Goal: Task Accomplishment & Management: Complete application form

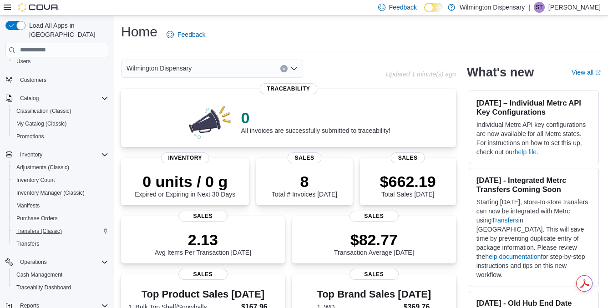
scroll to position [45, 0]
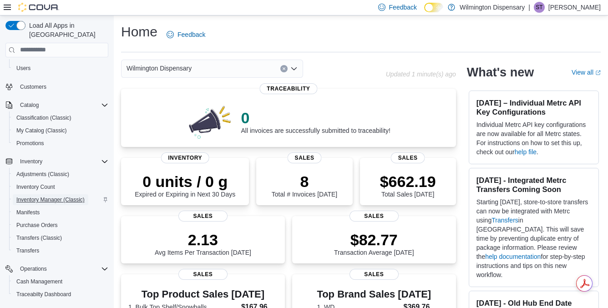
click at [55, 196] on span "Inventory Manager (Classic)" at bounding box center [50, 199] width 68 height 7
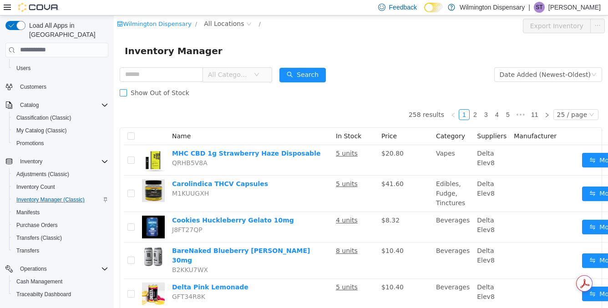
click at [166, 93] on span "Show Out of Stock" at bounding box center [160, 92] width 66 height 7
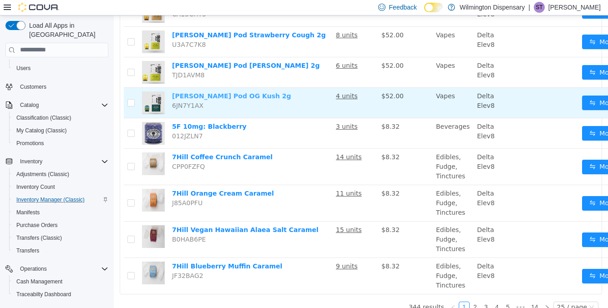
scroll to position [654, 0]
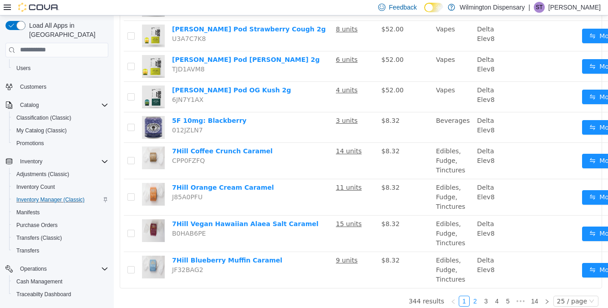
click at [479, 296] on link "2" at bounding box center [475, 301] width 10 height 10
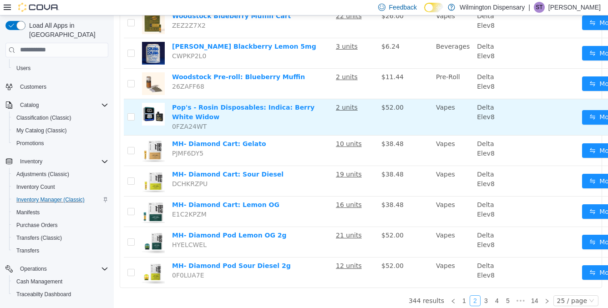
scroll to position [630, 0]
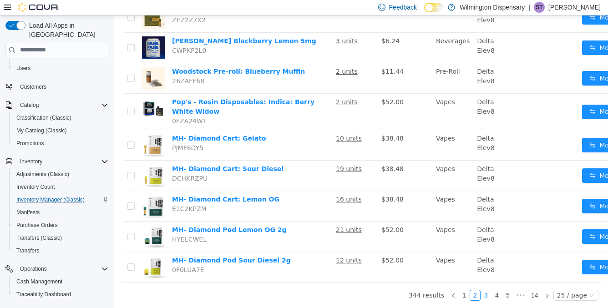
click at [487, 295] on link "3" at bounding box center [486, 295] width 10 height 10
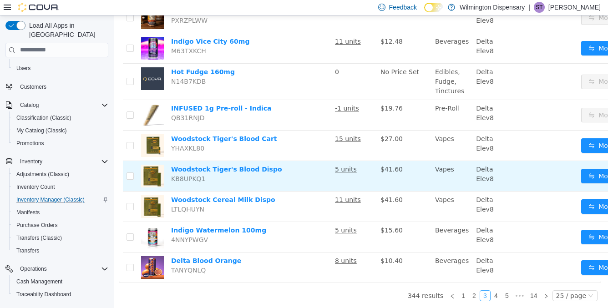
scroll to position [630, 1]
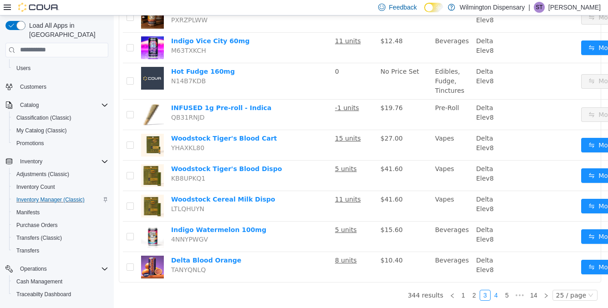
click at [497, 294] on link "4" at bounding box center [496, 295] width 10 height 10
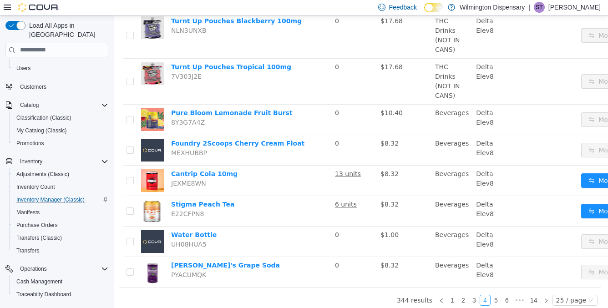
scroll to position [673, 1]
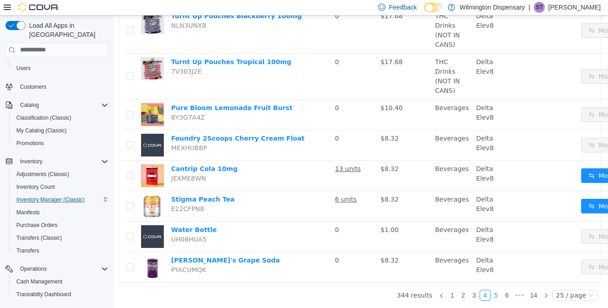
click at [496, 292] on link "5" at bounding box center [496, 295] width 10 height 10
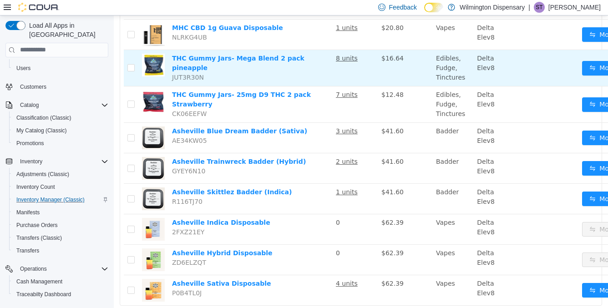
scroll to position [636, 0]
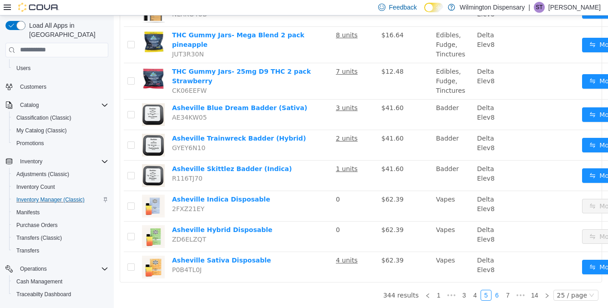
click at [501, 295] on link "6" at bounding box center [497, 295] width 10 height 10
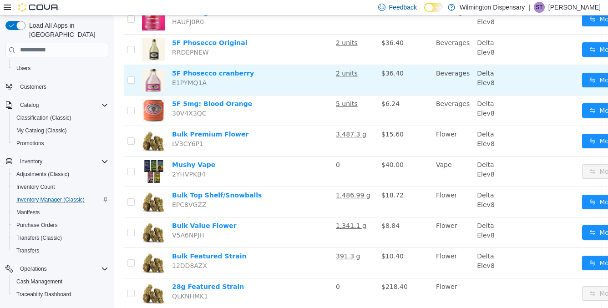
scroll to position [625, 0]
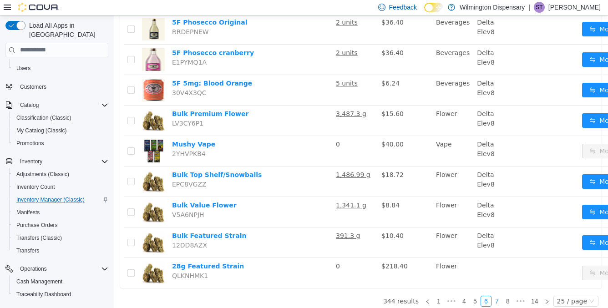
click at [498, 296] on link "7" at bounding box center [497, 301] width 10 height 10
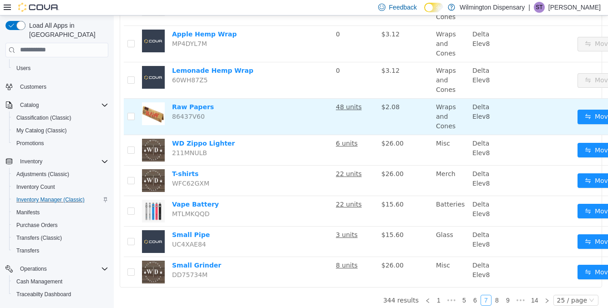
scroll to position [648, 0]
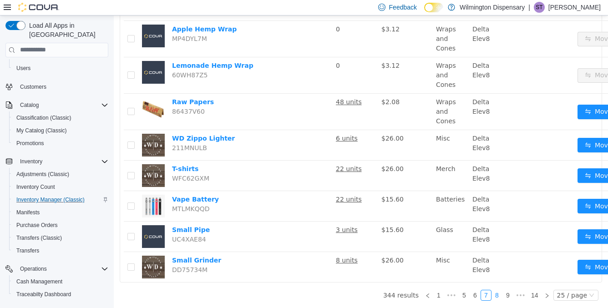
click at [500, 294] on link "8" at bounding box center [497, 295] width 10 height 10
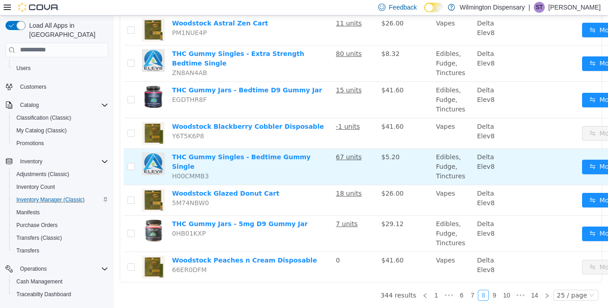
scroll to position [684, 0]
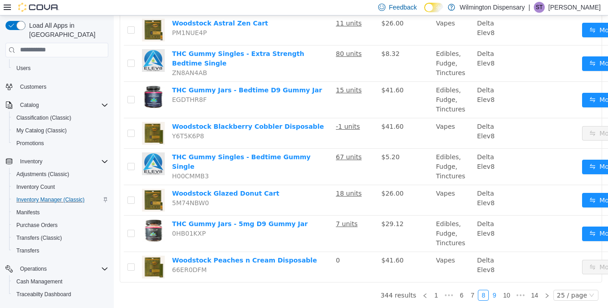
click at [495, 292] on link "9" at bounding box center [494, 295] width 10 height 10
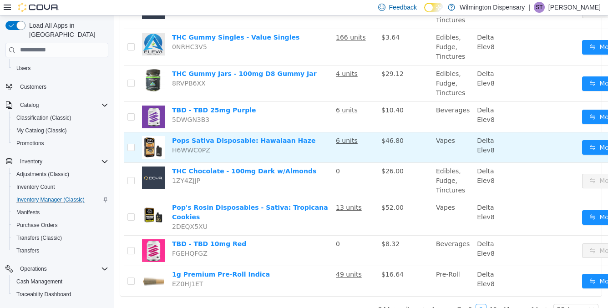
scroll to position [701, 0]
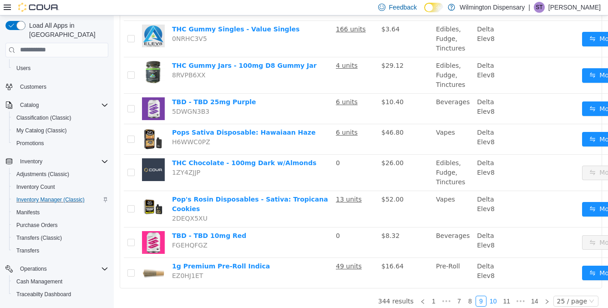
click at [494, 296] on link "10" at bounding box center [493, 301] width 13 height 10
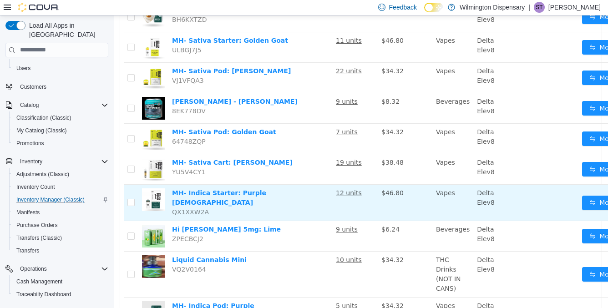
scroll to position [640, 0]
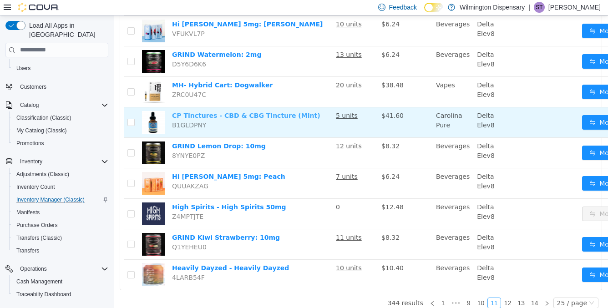
scroll to position [640, 0]
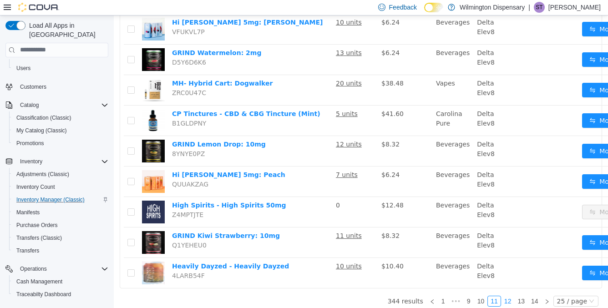
click at [510, 296] on link "12" at bounding box center [507, 301] width 13 height 10
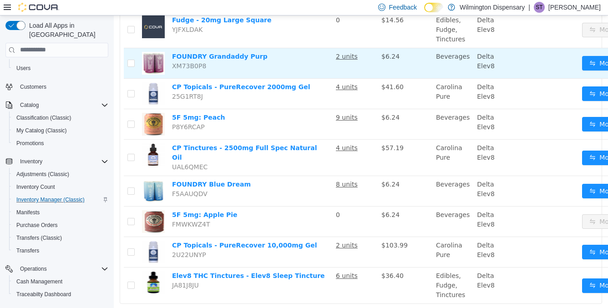
scroll to position [654, 0]
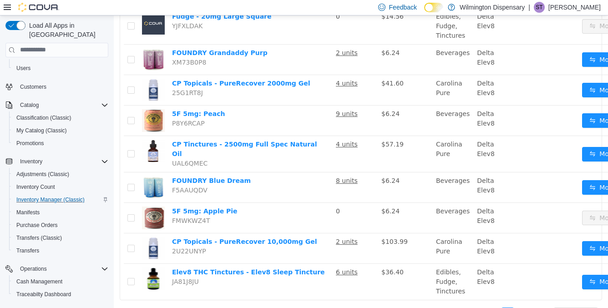
click at [523, 308] on link "13" at bounding box center [520, 313] width 13 height 10
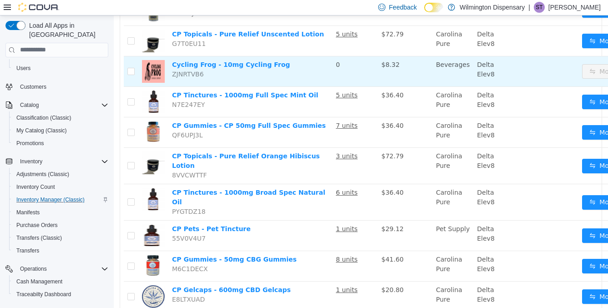
scroll to position [636, 0]
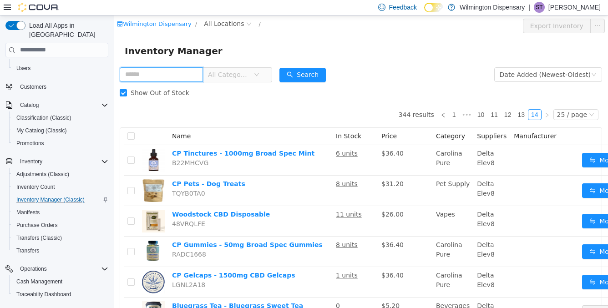
click at [169, 77] on input "text" at bounding box center [161, 74] width 83 height 15
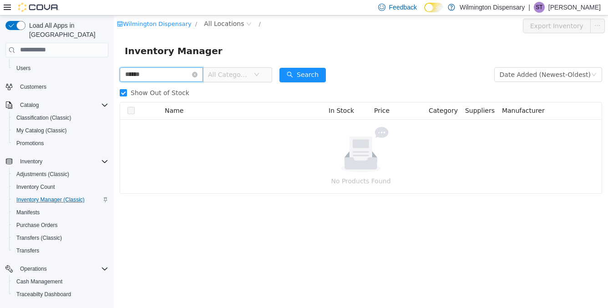
click at [128, 75] on input "******" at bounding box center [161, 74] width 83 height 15
type input "*****"
click at [179, 78] on input "*****" at bounding box center [161, 74] width 83 height 15
click at [197, 73] on icon "icon: close-circle" at bounding box center [194, 73] width 5 height 5
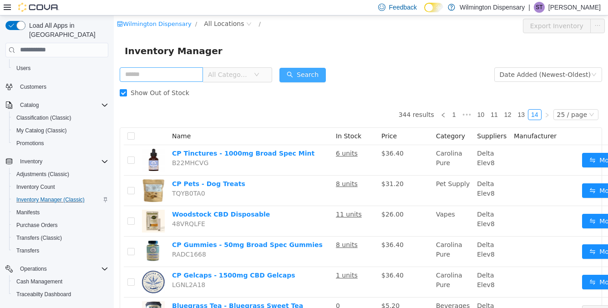
click at [301, 75] on button "Search" at bounding box center [302, 74] width 46 height 15
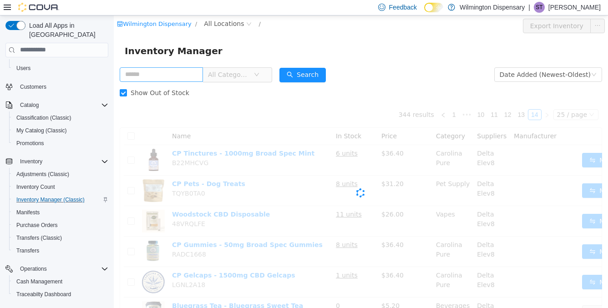
click at [249, 73] on span "All Categories" at bounding box center [228, 74] width 41 height 9
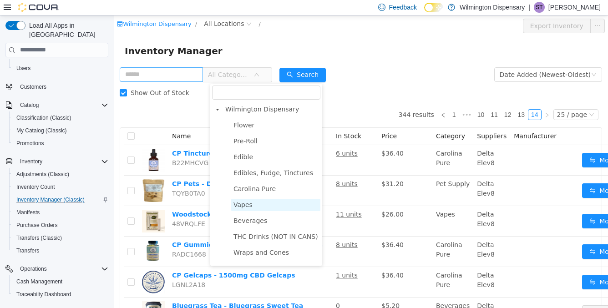
click at [247, 202] on span "Vapes" at bounding box center [242, 204] width 19 height 7
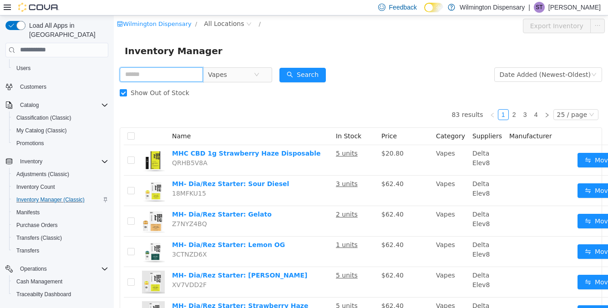
click at [183, 73] on input "text" at bounding box center [161, 74] width 83 height 15
type input "*****"
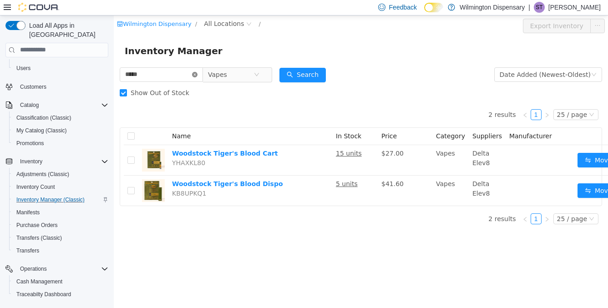
click at [197, 72] on icon "icon: close-circle" at bounding box center [194, 73] width 5 height 5
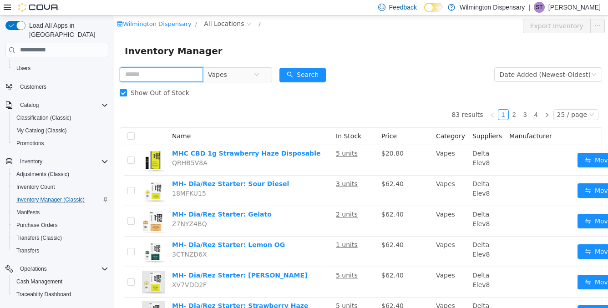
click at [203, 72] on input "text" at bounding box center [161, 74] width 83 height 15
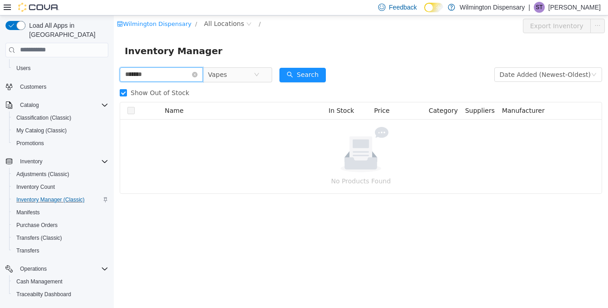
type input "*******"
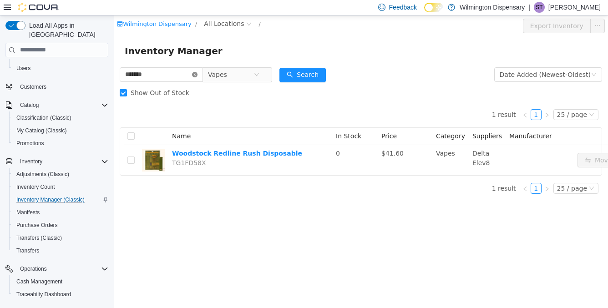
click at [197, 74] on icon "icon: close-circle" at bounding box center [194, 73] width 5 height 5
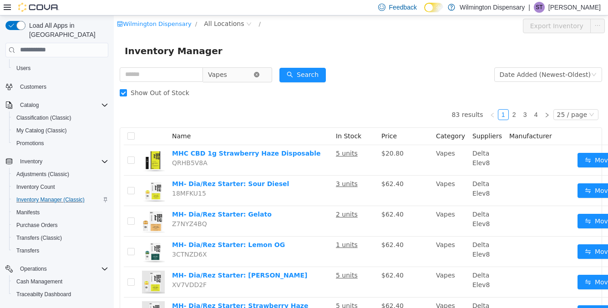
click at [259, 75] on icon "icon: close-circle" at bounding box center [256, 73] width 5 height 5
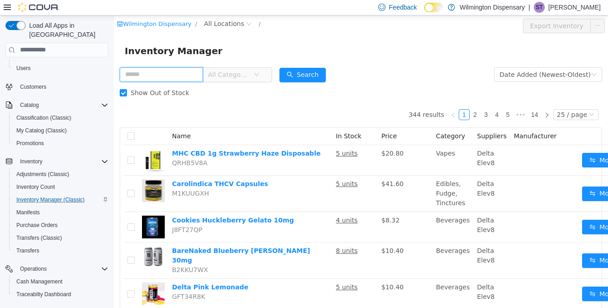
click at [175, 72] on input "text" at bounding box center [161, 74] width 83 height 15
type input "******"
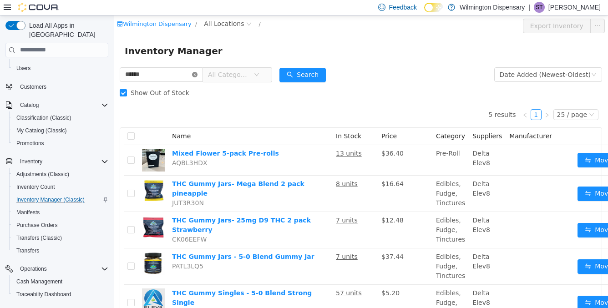
click at [197, 73] on icon "icon: close-circle" at bounding box center [194, 73] width 5 height 5
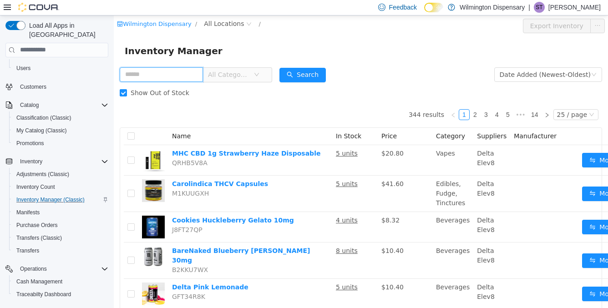
click at [199, 73] on input "text" at bounding box center [161, 74] width 83 height 15
type input "***"
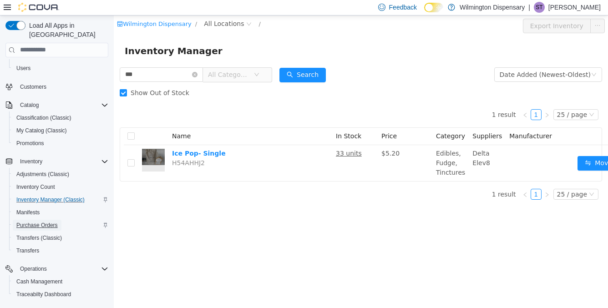
click at [39, 222] on span "Purchase Orders" at bounding box center [36, 225] width 41 height 7
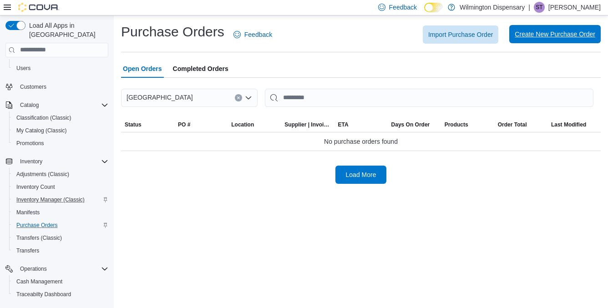
click at [561, 40] on span "Create New Purchase Order" at bounding box center [554, 34] width 81 height 18
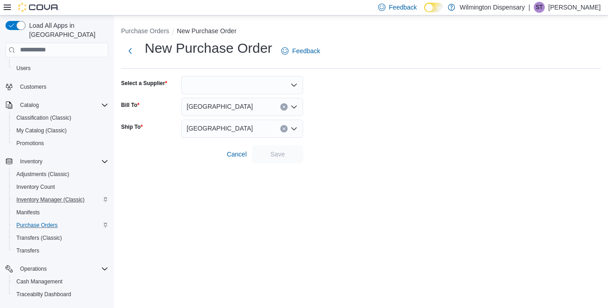
click at [246, 82] on div at bounding box center [242, 85] width 122 height 18
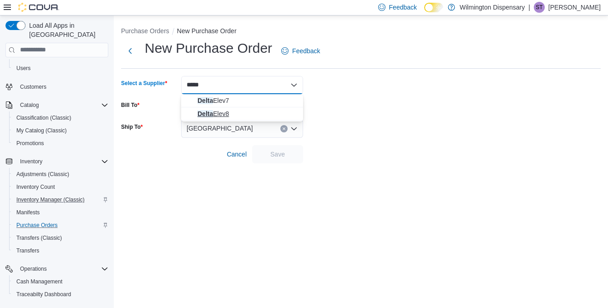
type input "*****"
click at [243, 111] on span "Delta Elev8" at bounding box center [247, 113] width 100 height 9
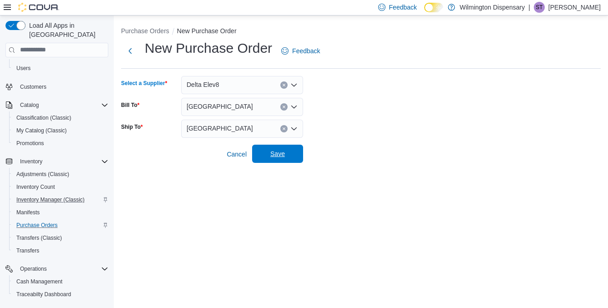
click at [275, 155] on span "Save" at bounding box center [277, 153] width 15 height 9
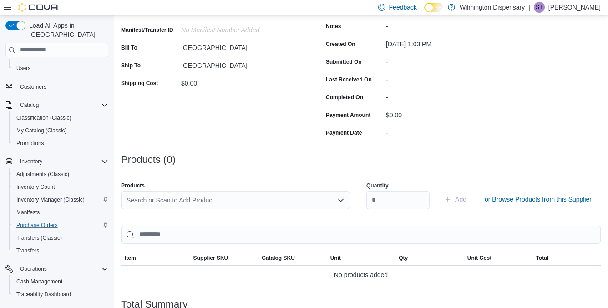
scroll to position [139, 0]
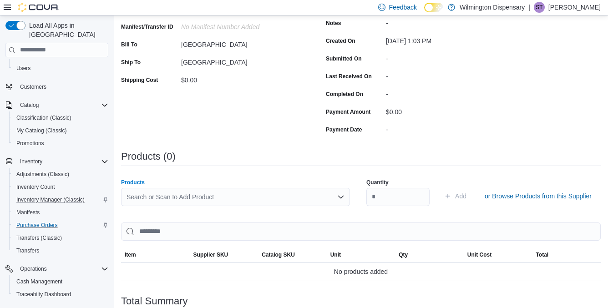
click at [173, 197] on div "Search or Scan to Add Product" at bounding box center [235, 197] width 229 height 18
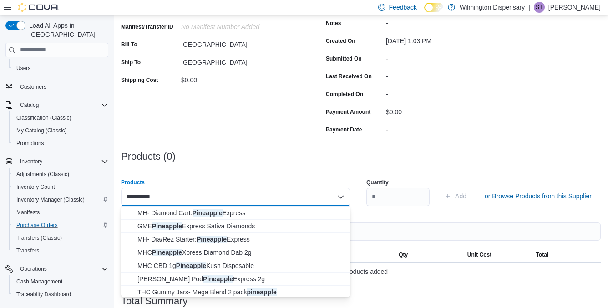
scroll to position [41, 0]
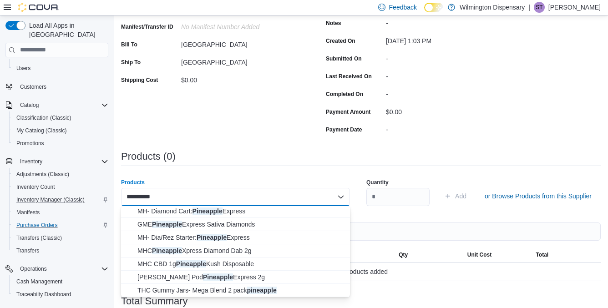
type input "*********"
click at [184, 276] on span "MH Diamond Pod Pineapple Express 2g" at bounding box center [240, 276] width 207 height 9
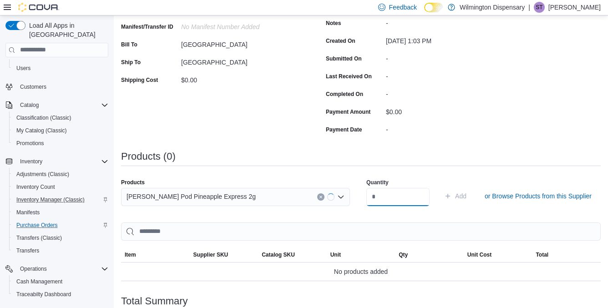
click at [384, 198] on input "number" at bounding box center [397, 197] width 63 height 18
type input "*"
click at [445, 195] on span "Add" at bounding box center [455, 196] width 22 height 18
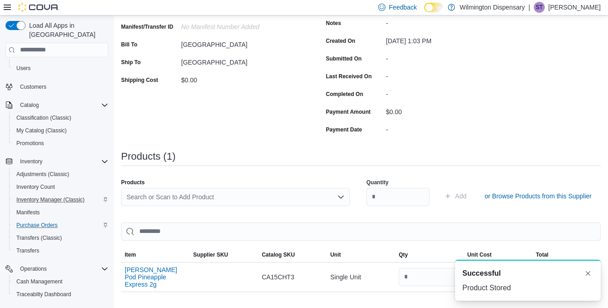
scroll to position [0, 0]
click at [276, 198] on div "Search or Scan to Add Product" at bounding box center [235, 197] width 229 height 18
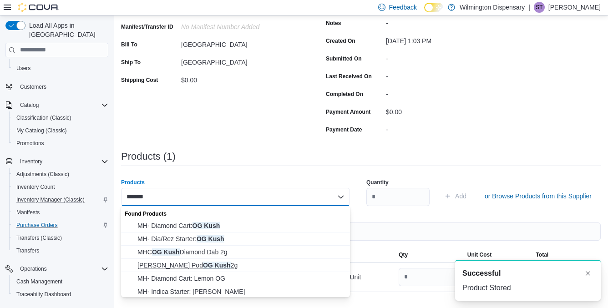
type input "*******"
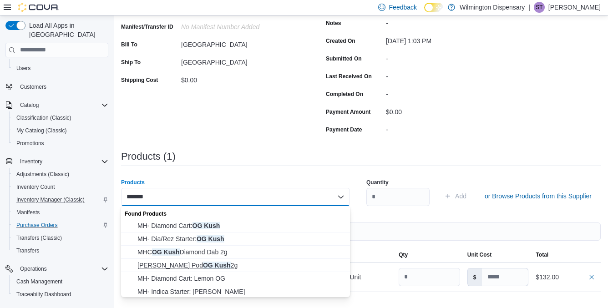
click at [239, 265] on span "MH Diamond Pod OG Kush 2g" at bounding box center [240, 265] width 207 height 9
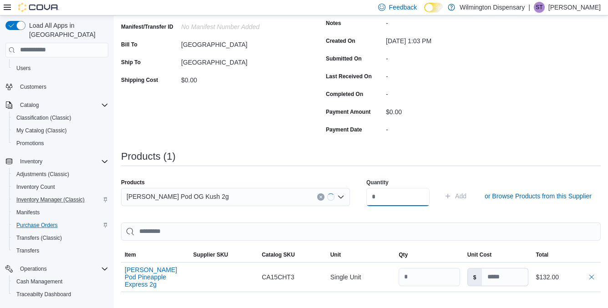
click at [392, 200] on input "number" at bounding box center [397, 197] width 63 height 18
type input "*"
click at [455, 196] on span "Add" at bounding box center [460, 196] width 11 height 9
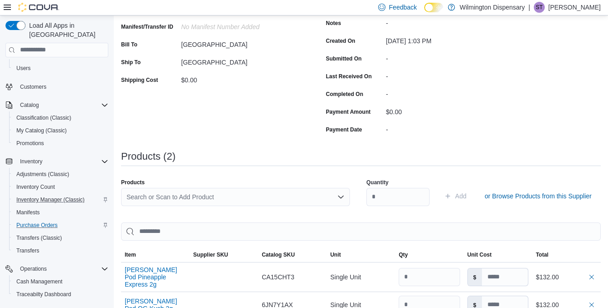
click at [187, 202] on div "Search or Scan to Add Product" at bounding box center [235, 197] width 229 height 18
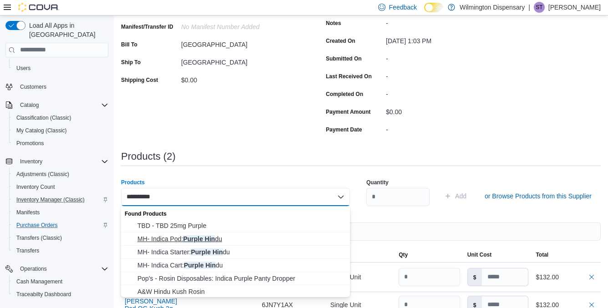
type input "**********"
click at [188, 241] on span "MH- Indica Pod: Purple Hin du" at bounding box center [240, 238] width 207 height 9
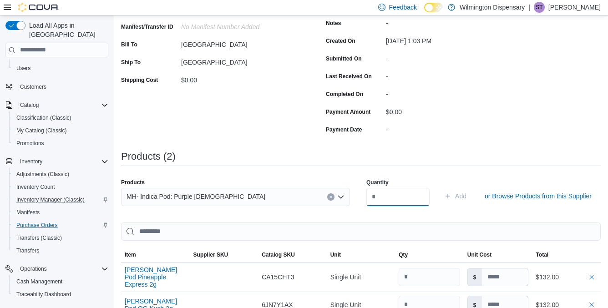
click at [399, 201] on input "number" at bounding box center [397, 197] width 63 height 18
type input "*"
click at [456, 194] on span "Add" at bounding box center [460, 196] width 11 height 9
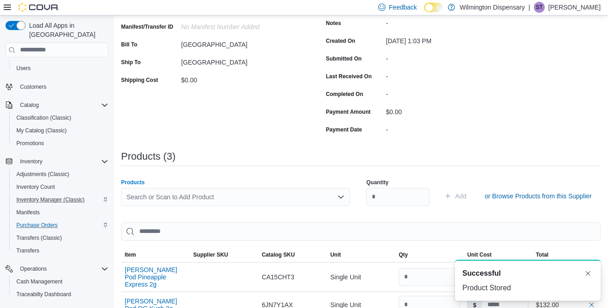
click at [207, 196] on div "Search or Scan to Add Product" at bounding box center [235, 197] width 229 height 18
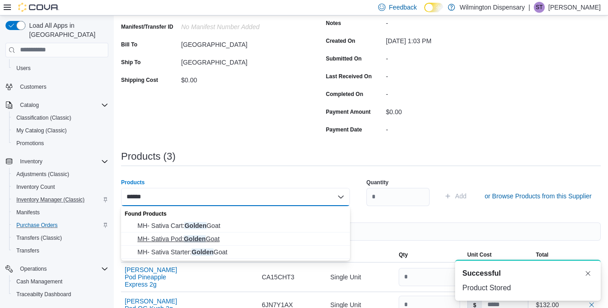
type input "******"
click at [195, 239] on span "MH- Sativa Pod: Golden Goat" at bounding box center [240, 238] width 207 height 9
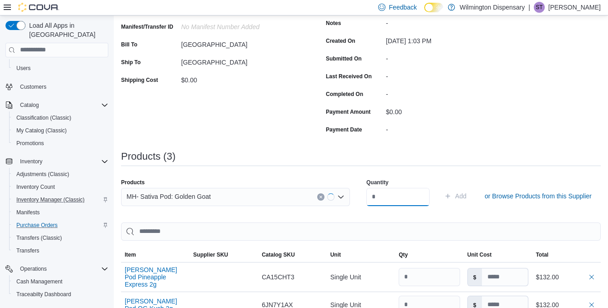
click at [387, 196] on input "number" at bounding box center [397, 197] width 63 height 18
type input "*"
click at [455, 193] on span "Add" at bounding box center [460, 196] width 11 height 9
click at [179, 198] on div "Search or Scan to Add Product" at bounding box center [235, 197] width 229 height 18
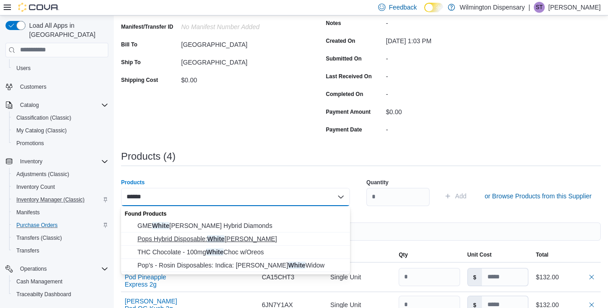
type input "*****"
click at [188, 238] on span "Pops Hybrid Disposable: White Runtz" at bounding box center [240, 238] width 207 height 9
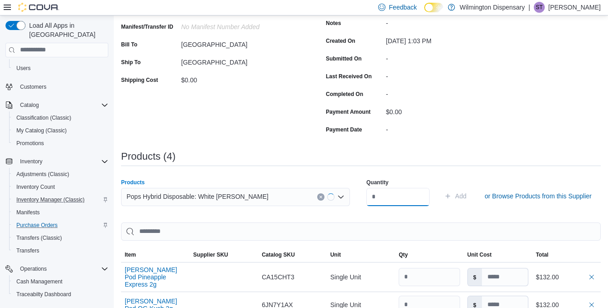
click at [379, 197] on input "number" at bounding box center [397, 197] width 63 height 18
type input "*"
click at [459, 195] on span "Add" at bounding box center [460, 196] width 11 height 9
click at [196, 192] on div "Search or Scan to Add Product" at bounding box center [235, 197] width 229 height 18
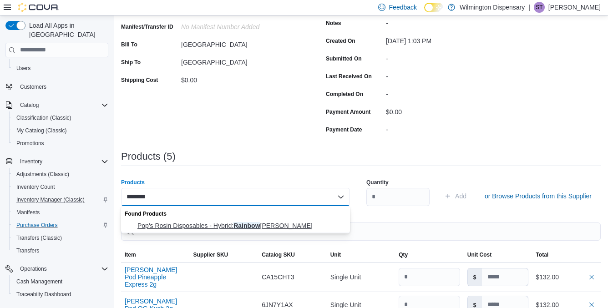
type input "*******"
click at [214, 226] on span "Pop's Rosin Disposables - Hybrid: Rainbow Runtz" at bounding box center [240, 225] width 207 height 9
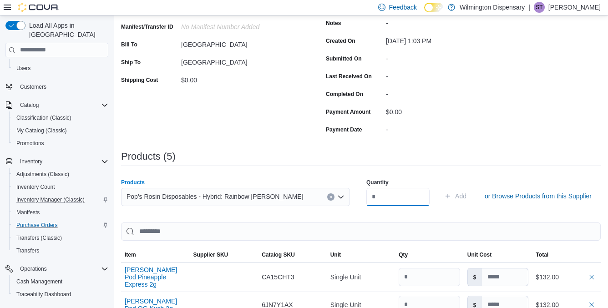
click at [388, 203] on input "number" at bounding box center [397, 197] width 63 height 18
type input "*"
click at [446, 194] on span "Add" at bounding box center [455, 196] width 22 height 18
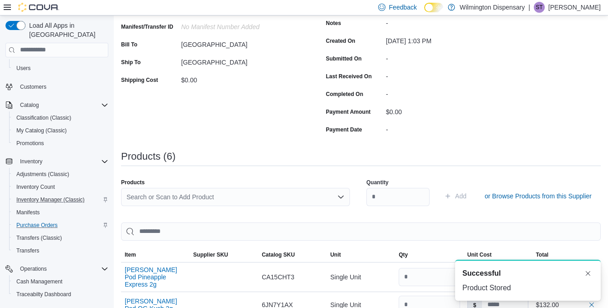
click at [185, 200] on div "Search or Scan to Add Product" at bounding box center [235, 197] width 229 height 18
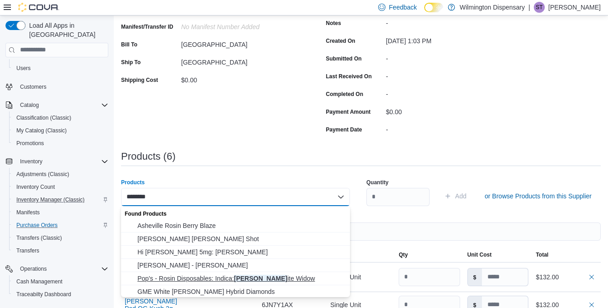
type input "********"
click at [217, 278] on span "Pop's - Rosin Disposables: Indica: Berry Wh ite Widow" at bounding box center [240, 278] width 207 height 9
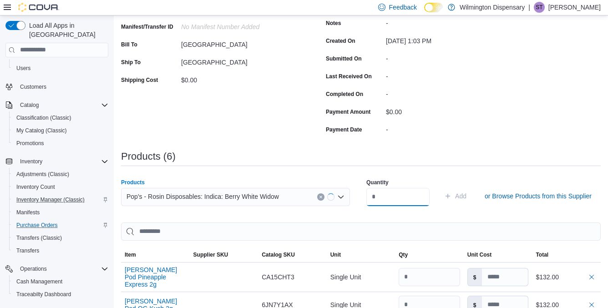
click at [403, 197] on input "number" at bounding box center [397, 197] width 63 height 18
type input "*"
click at [455, 197] on span "Add" at bounding box center [460, 196] width 11 height 9
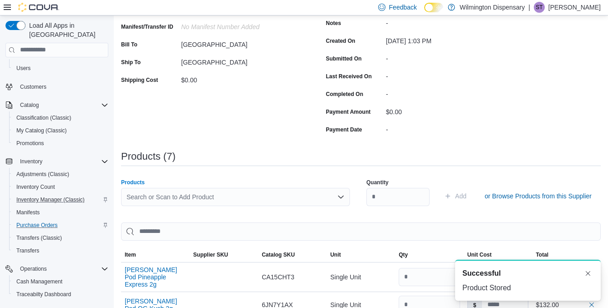
click at [192, 200] on div "Search or Scan to Add Product" at bounding box center [235, 197] width 229 height 18
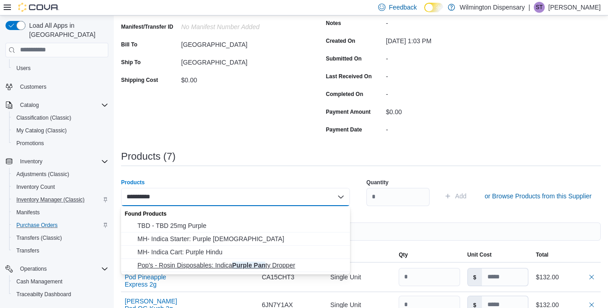
type input "**********"
click at [205, 267] on span "Pop's - Rosin Disposables: Indica Purple Pan ty Dropper" at bounding box center [240, 265] width 207 height 9
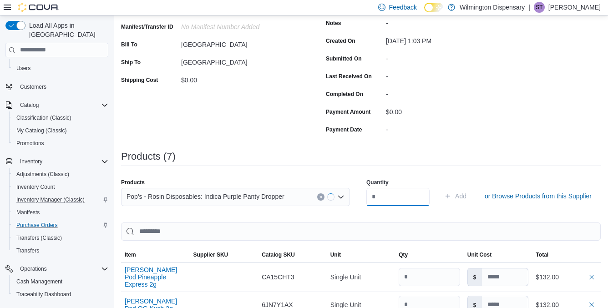
click at [378, 193] on input "number" at bounding box center [397, 197] width 63 height 18
type input "*"
click at [444, 201] on span "Add" at bounding box center [455, 196] width 22 height 18
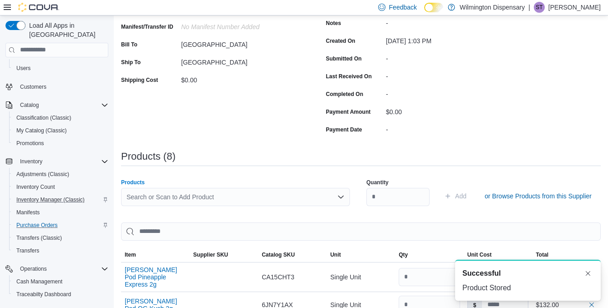
click at [252, 195] on div "Search or Scan to Add Product" at bounding box center [235, 197] width 229 height 18
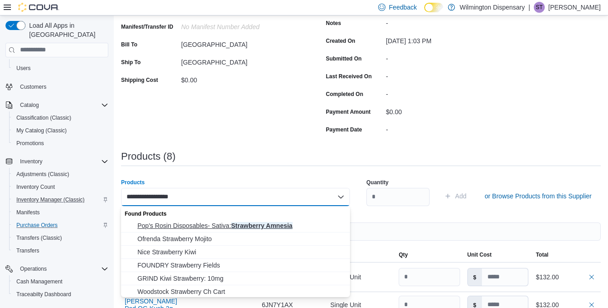
type input "**********"
click at [242, 224] on span "Pop's Rosin Disposables- Sativa: Strawberry Amnesia" at bounding box center [240, 225] width 207 height 9
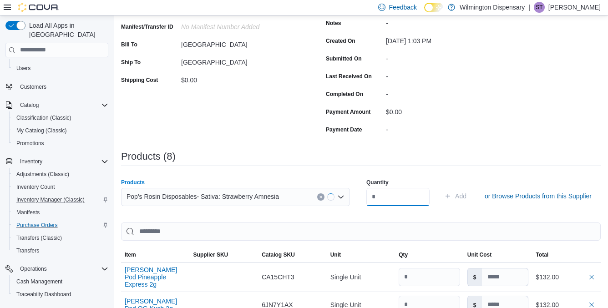
click at [388, 189] on input "number" at bounding box center [397, 197] width 63 height 18
type input "*"
click at [455, 199] on span "Add" at bounding box center [460, 196] width 11 height 9
click at [267, 196] on div "Search or Scan to Add Product" at bounding box center [235, 197] width 229 height 18
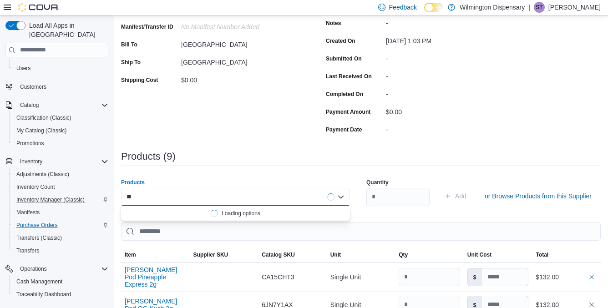
type input "*"
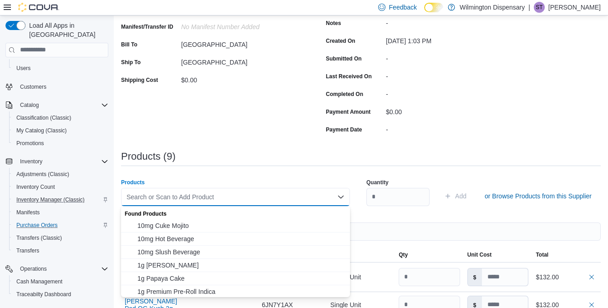
click at [309, 150] on div "Purchase Order: POFLDX-123 Feedback Purchase Order Details Edit Status Pending …" at bounding box center [360, 301] width 479 height 729
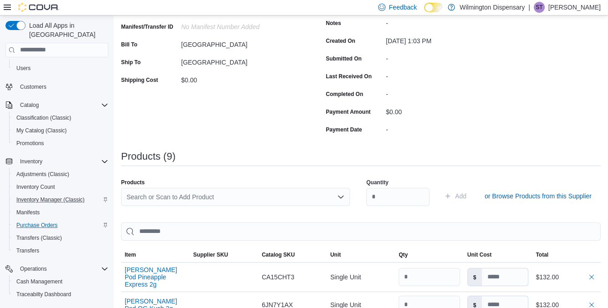
click at [252, 199] on div "Search or Scan to Add Product" at bounding box center [235, 197] width 229 height 18
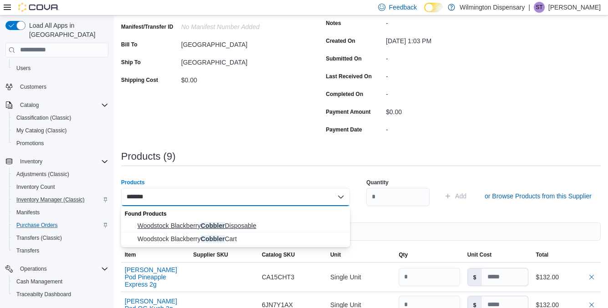
type input "*******"
click at [230, 227] on span "Woodstock Blackberry Cobbler Disposable" at bounding box center [240, 225] width 207 height 9
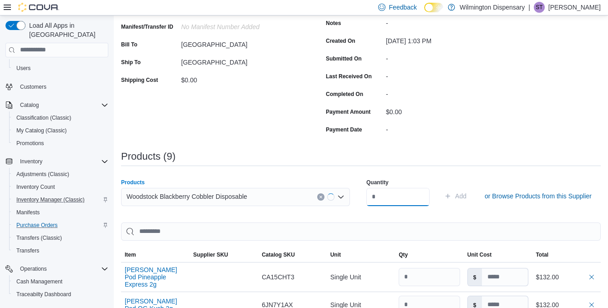
click at [398, 199] on input "number" at bounding box center [397, 197] width 63 height 18
type input "*"
click at [445, 195] on span "Add" at bounding box center [455, 196] width 22 height 18
click at [202, 195] on div "Search or Scan to Add Product" at bounding box center [235, 197] width 229 height 18
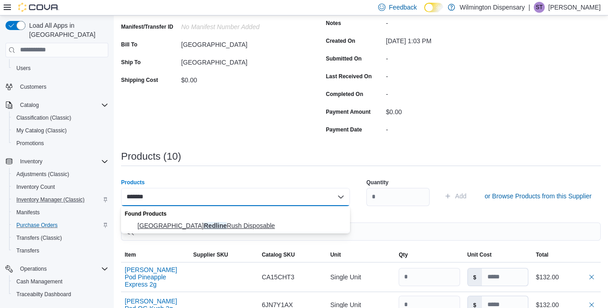
type input "*******"
click at [197, 227] on span "Woodstock Redline Rush Disposable" at bounding box center [240, 225] width 207 height 9
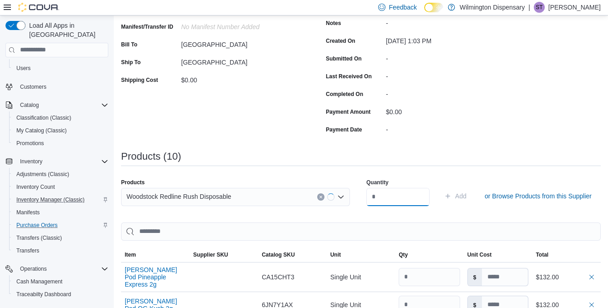
click at [385, 204] on input "number" at bounding box center [397, 197] width 63 height 18
type input "*"
click at [455, 193] on span "Add" at bounding box center [460, 196] width 11 height 9
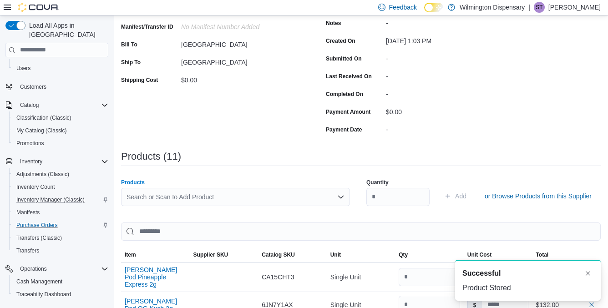
click at [243, 192] on div "Search or Scan to Add Product" at bounding box center [235, 197] width 229 height 18
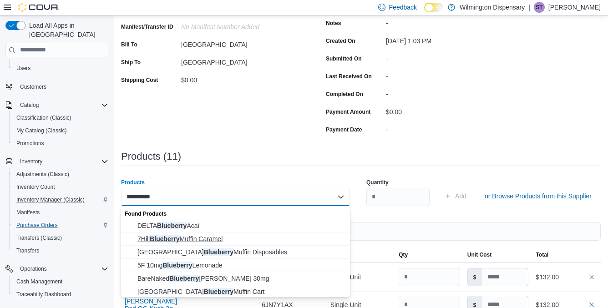
scroll to position [15, 0]
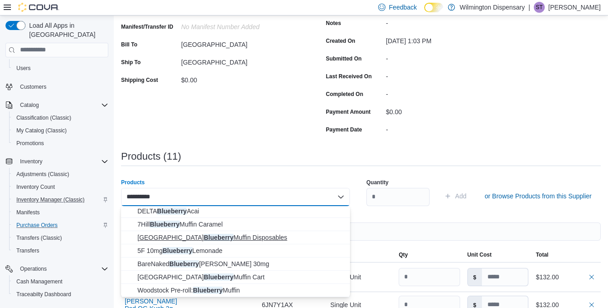
type input "*********"
click at [252, 236] on span "Woodstock Blueberry Muffin Disposables" at bounding box center [240, 237] width 207 height 9
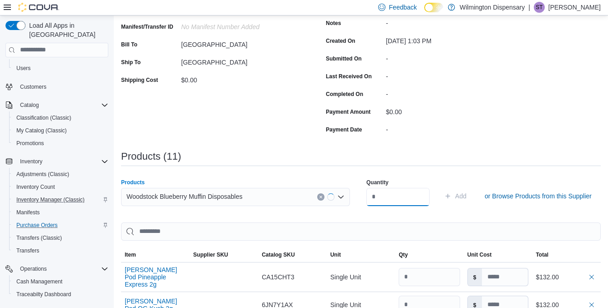
click at [384, 194] on input "number" at bounding box center [397, 197] width 63 height 18
type input "*"
click at [445, 197] on span "Add" at bounding box center [455, 196] width 22 height 18
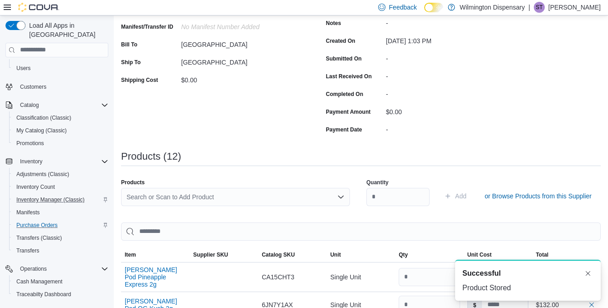
scroll to position [0, 0]
click at [244, 198] on div "Search or Scan to Add Product" at bounding box center [235, 197] width 229 height 18
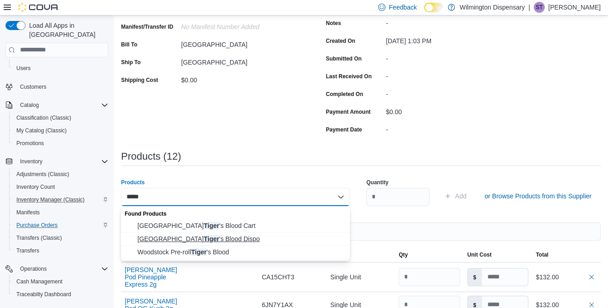
type input "*****"
click at [232, 236] on span "Woodstock Tiger 's Blood Dispo" at bounding box center [240, 238] width 207 height 9
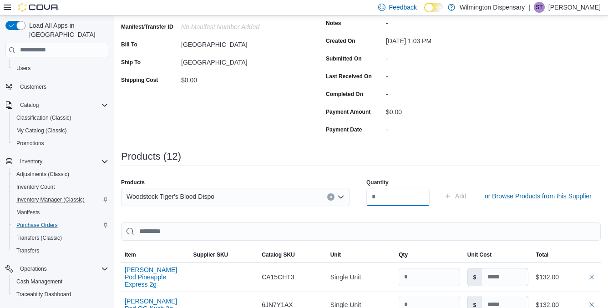
click at [393, 192] on input "number" at bounding box center [397, 197] width 63 height 18
type input "*"
click at [444, 198] on icon "submit" at bounding box center [447, 195] width 7 height 7
click at [192, 198] on div "Search or Scan to Add Product" at bounding box center [235, 197] width 229 height 18
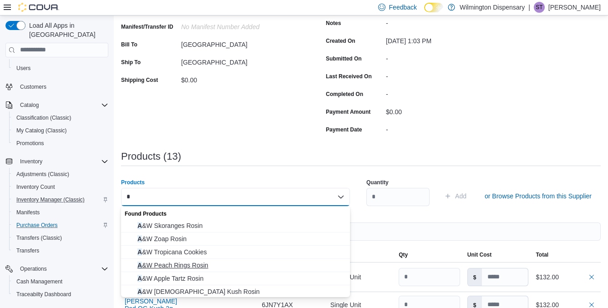
scroll to position [67, 0]
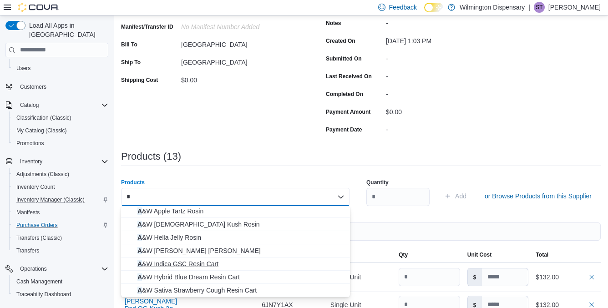
type input "*"
click at [200, 260] on span "A &W Indica GSC Resin Cart" at bounding box center [240, 263] width 207 height 9
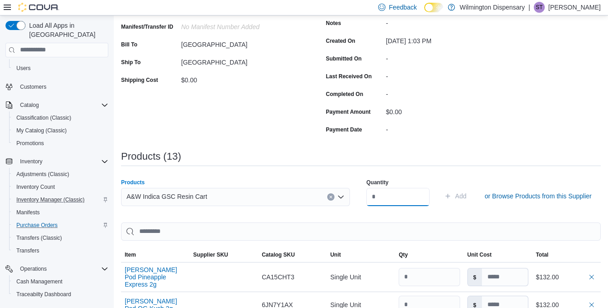
click at [392, 200] on input "number" at bounding box center [397, 197] width 63 height 18
type input "*"
click at [444, 194] on icon "submit" at bounding box center [447, 195] width 7 height 7
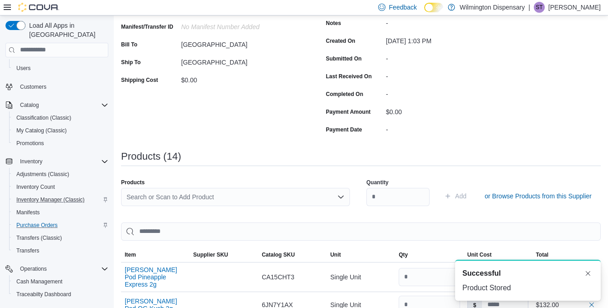
scroll to position [0, 0]
click at [272, 199] on div "Search or Scan to Add Product" at bounding box center [235, 197] width 229 height 18
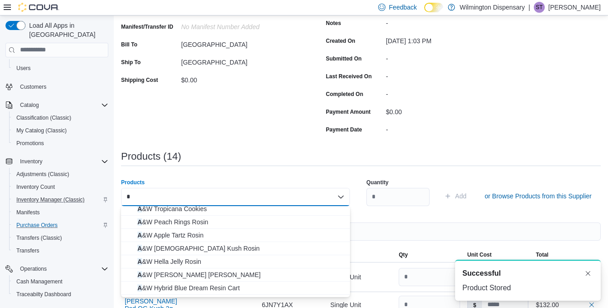
scroll to position [54, 0]
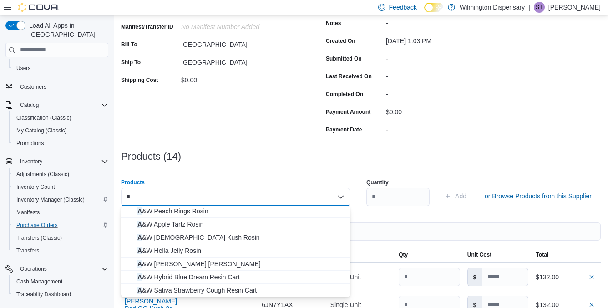
type input "*"
click at [234, 278] on span "A &W Hybrid Blue Dream Resin Cart" at bounding box center [240, 276] width 207 height 9
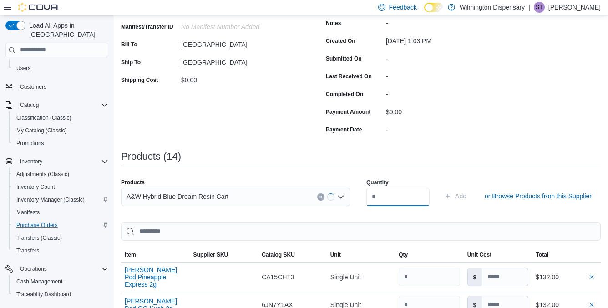
click at [384, 200] on input "number" at bounding box center [397, 197] width 63 height 18
type input "*"
click at [444, 197] on icon "submit" at bounding box center [447, 195] width 7 height 7
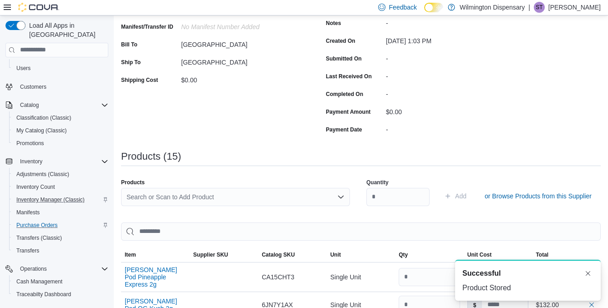
scroll to position [0, 0]
click at [250, 197] on div "Search or Scan to Add Product" at bounding box center [235, 197] width 229 height 18
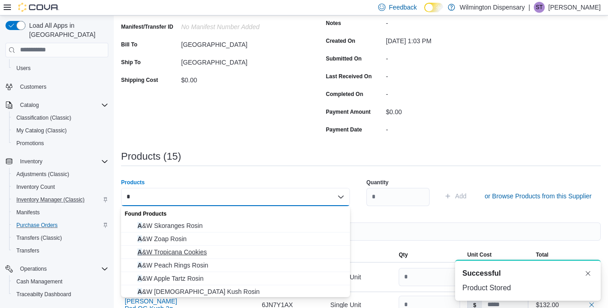
scroll to position [41, 0]
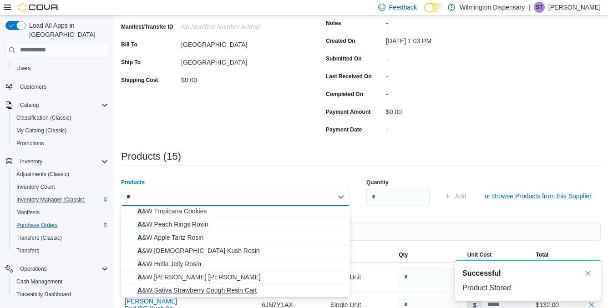
type input "*"
click at [210, 291] on span "A &W Sativa Strawberry Cough Resin Cart" at bounding box center [240, 290] width 207 height 9
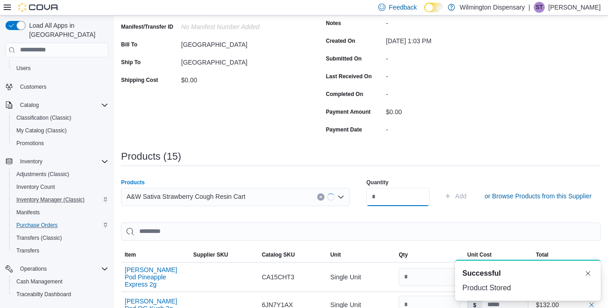
click at [383, 200] on input "number" at bounding box center [397, 197] width 63 height 18
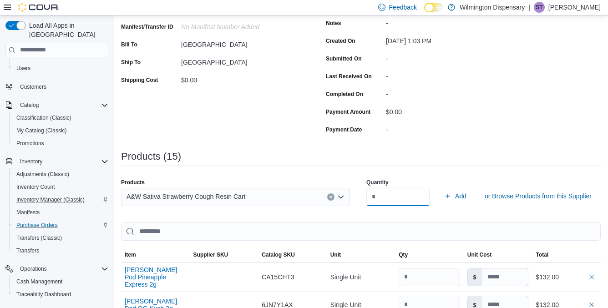
type input "*"
click at [444, 194] on icon "submit" at bounding box center [447, 195] width 7 height 7
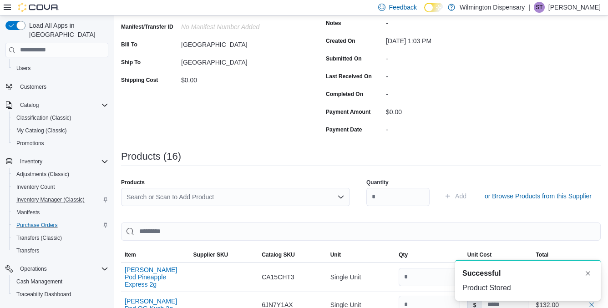
scroll to position [0, 0]
click at [181, 197] on div "Search or Scan to Add Product" at bounding box center [235, 197] width 229 height 18
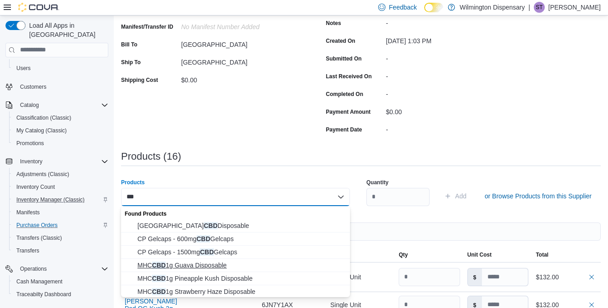
type input "***"
click at [182, 266] on span "MHC CBD 1g Guava Disposable" at bounding box center [240, 265] width 207 height 9
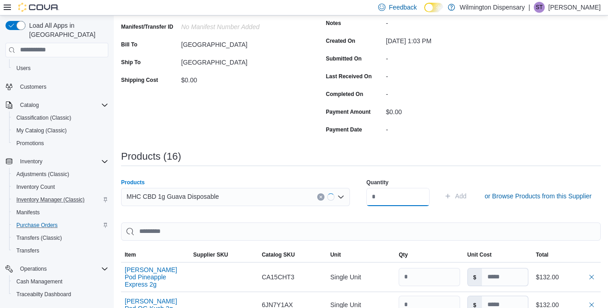
click at [393, 197] on input "number" at bounding box center [397, 197] width 63 height 18
type input "*"
click at [455, 192] on span "Add" at bounding box center [460, 196] width 11 height 9
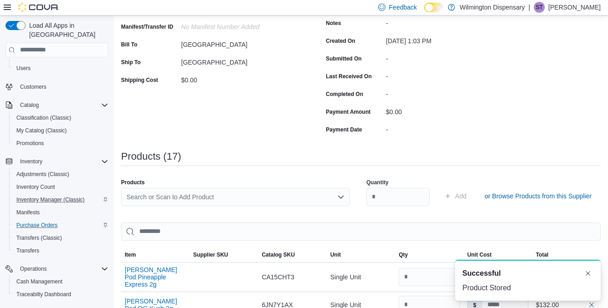
click at [216, 199] on div "Search or Scan to Add Product" at bounding box center [235, 197] width 229 height 18
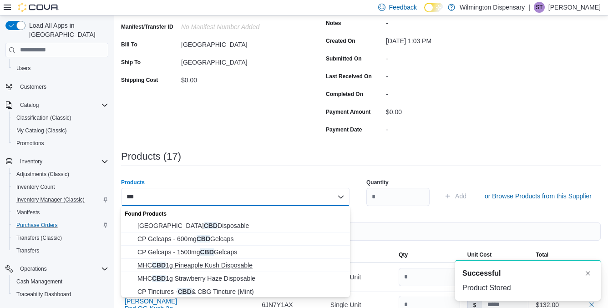
type input "***"
click at [205, 261] on span "MHC CBD 1g Pineapple Kush Disposable" at bounding box center [240, 265] width 207 height 9
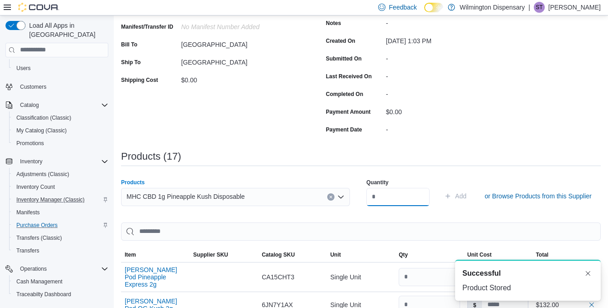
click at [390, 198] on input "number" at bounding box center [397, 197] width 63 height 18
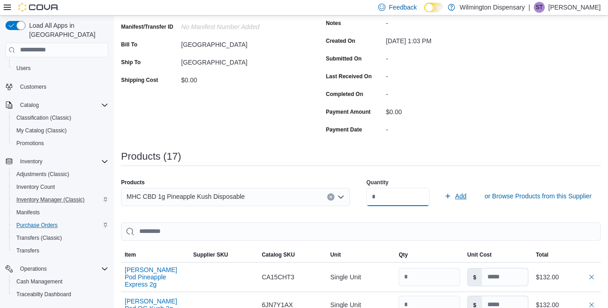
type input "*"
click at [444, 196] on icon "submit" at bounding box center [447, 195] width 7 height 7
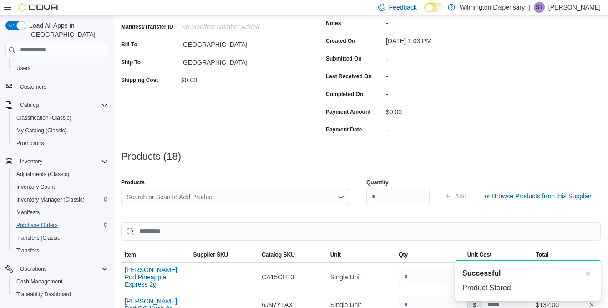
click at [176, 200] on div "Search or Scan to Add Product" at bounding box center [235, 197] width 229 height 18
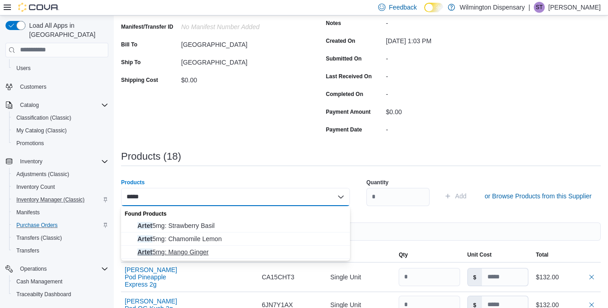
type input "*****"
click at [196, 251] on span "Artet 5mg: Mango Ginger" at bounding box center [240, 251] width 207 height 9
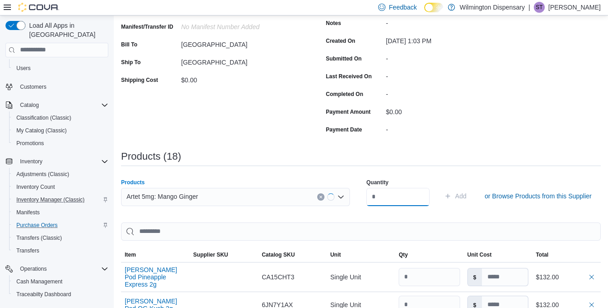
click at [386, 195] on input "number" at bounding box center [397, 197] width 63 height 18
type input "*"
click at [456, 195] on span "Add" at bounding box center [460, 196] width 11 height 9
click at [232, 198] on div "Search or Scan to Add Product" at bounding box center [235, 197] width 229 height 18
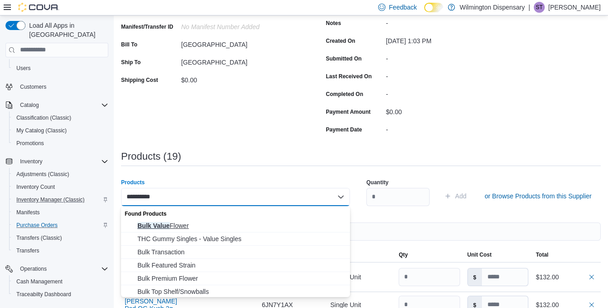
type input "**********"
click at [229, 225] on span "Bulk Value Flower" at bounding box center [240, 225] width 207 height 9
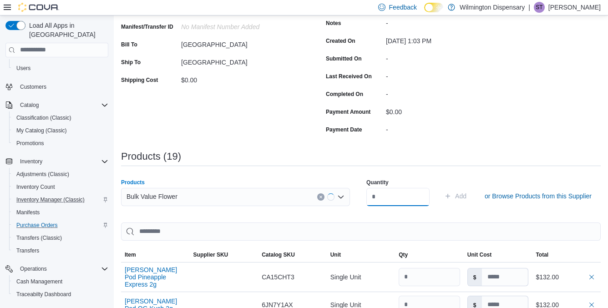
click at [383, 197] on input "number" at bounding box center [397, 197] width 63 height 18
type input "***"
click at [455, 195] on span "Add" at bounding box center [460, 196] width 11 height 9
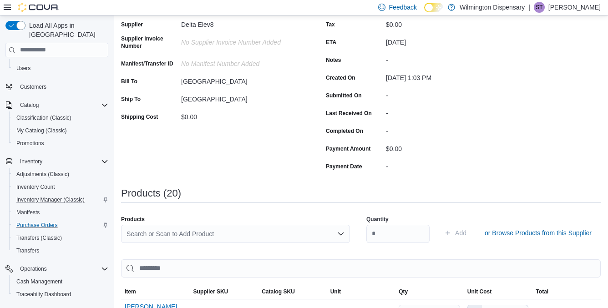
scroll to position [102, 0]
click at [211, 236] on div "Search or Scan to Add Product" at bounding box center [235, 233] width 229 height 18
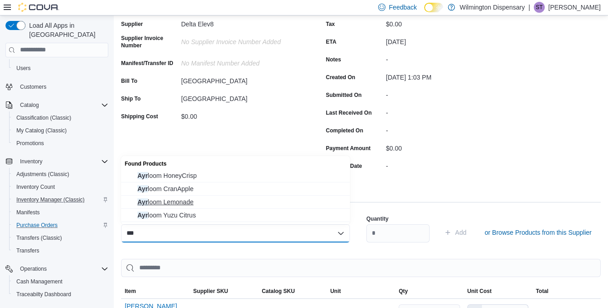
type input "***"
click at [204, 197] on button "Ayr loom Lemonade" at bounding box center [235, 202] width 229 height 13
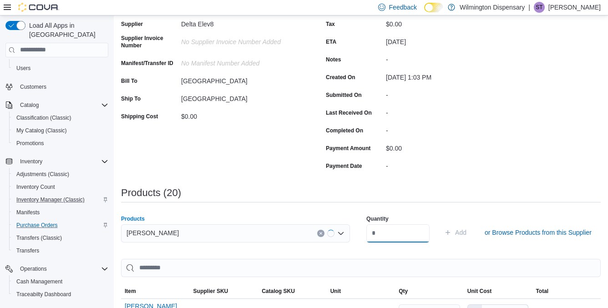
click at [391, 228] on input "number" at bounding box center [397, 233] width 63 height 18
type input "*"
click at [445, 235] on span "Add" at bounding box center [455, 232] width 22 height 18
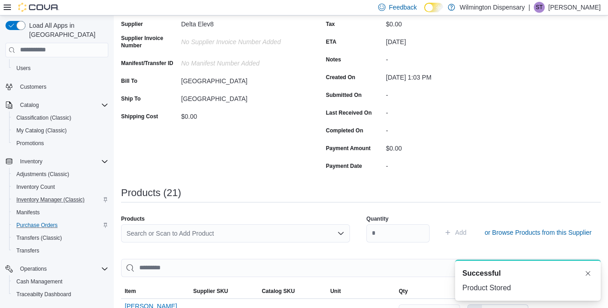
scroll to position [0, 0]
click at [219, 233] on div "Search or Scan to Add Product" at bounding box center [235, 233] width 229 height 18
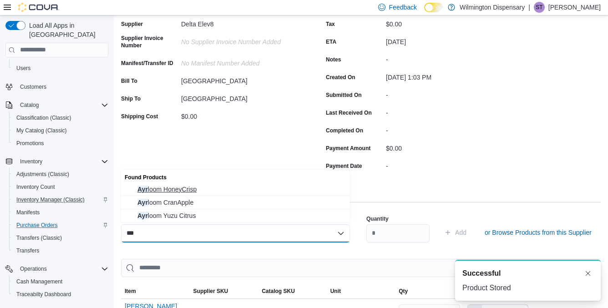
type input "***"
click at [211, 187] on span "Ayr loom HoneyCrisp" at bounding box center [240, 189] width 207 height 9
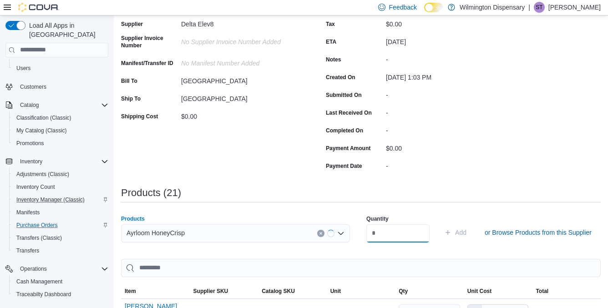
click at [380, 232] on input "number" at bounding box center [397, 233] width 63 height 18
type input "*"
click at [444, 232] on span "Add" at bounding box center [455, 232] width 22 height 18
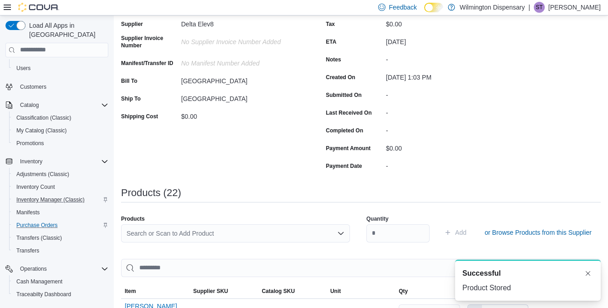
click at [232, 232] on div "Search or Scan to Add Product" at bounding box center [235, 233] width 229 height 18
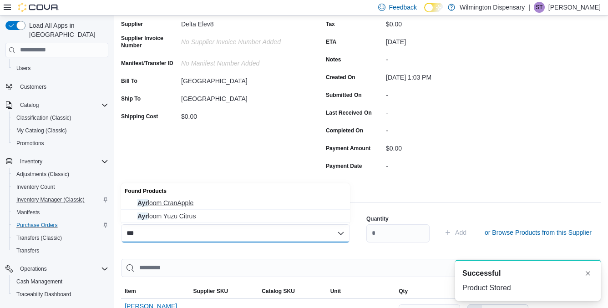
type input "***"
click at [233, 200] on span "Ayr loom CranApple" at bounding box center [240, 202] width 207 height 9
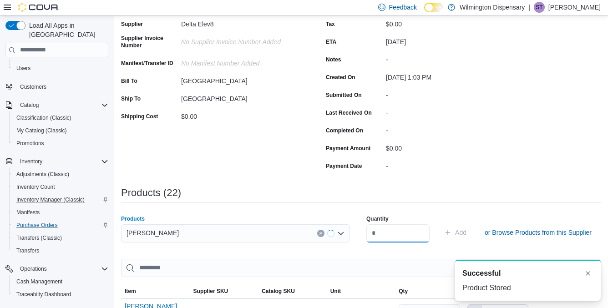
click at [381, 237] on input "number" at bounding box center [397, 233] width 63 height 18
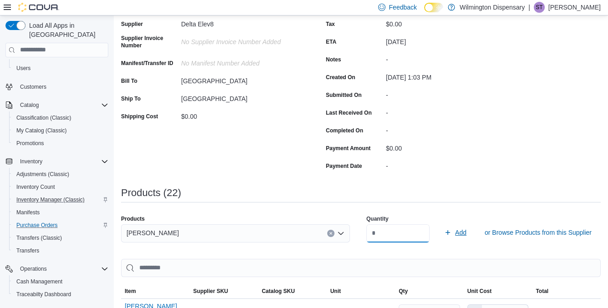
type input "*"
click at [455, 237] on span "Add" at bounding box center [460, 232] width 11 height 9
click at [171, 230] on div "Search or Scan to Add Product" at bounding box center [235, 233] width 229 height 18
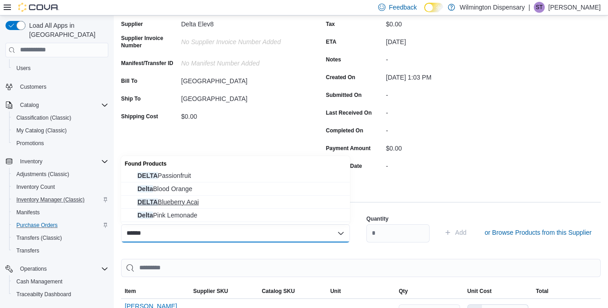
type input "*****"
click at [177, 199] on span "DELTA Blueberry Acai" at bounding box center [240, 201] width 207 height 9
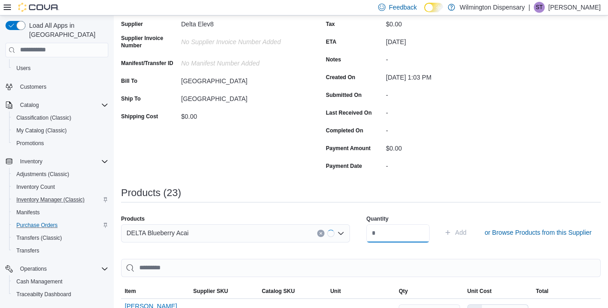
click at [374, 233] on input "number" at bounding box center [397, 233] width 63 height 18
type input "*"
click at [455, 229] on span "Add" at bounding box center [460, 232] width 11 height 9
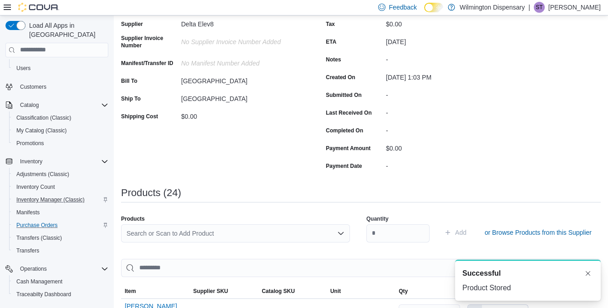
click at [253, 234] on div "Search or Scan to Add Product" at bounding box center [235, 233] width 229 height 18
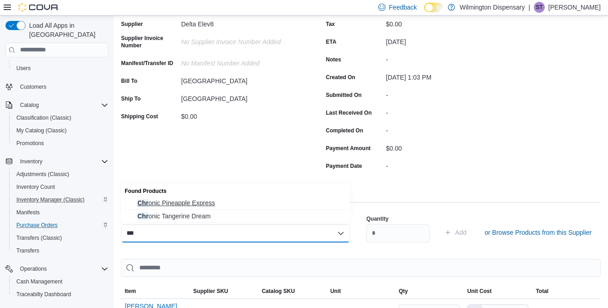
type input "***"
click at [240, 204] on span "Chr onic Pineapple Express" at bounding box center [240, 202] width 207 height 9
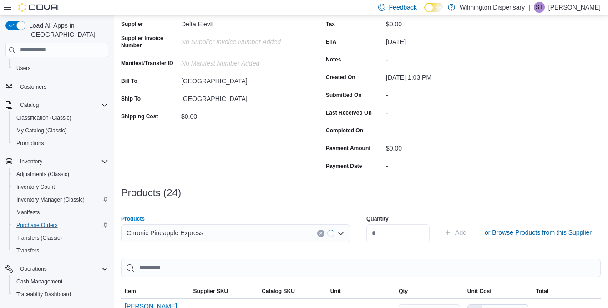
click at [379, 237] on input "number" at bounding box center [397, 233] width 63 height 18
type input "*"
click at [455, 234] on span "Add" at bounding box center [460, 232] width 11 height 9
click at [190, 230] on div "Search or Scan to Add Product" at bounding box center [235, 233] width 229 height 18
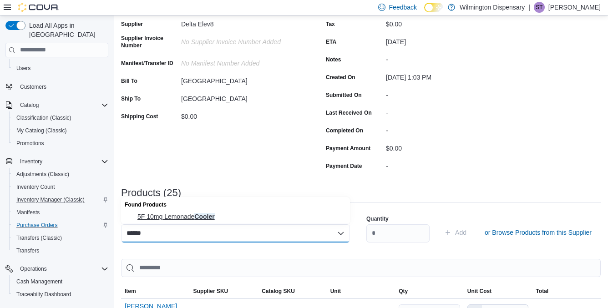
type input "******"
click at [217, 214] on span "5F 10mg Lemonade Cooler" at bounding box center [240, 216] width 207 height 9
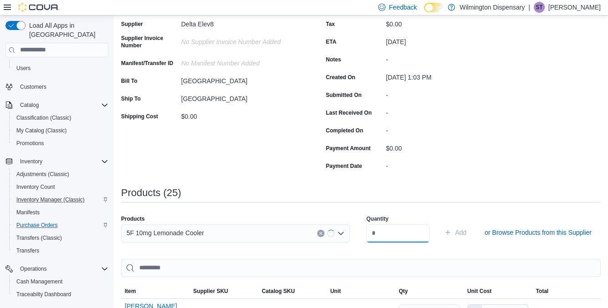
click at [383, 235] on input "number" at bounding box center [397, 233] width 63 height 18
type input "*"
click at [458, 230] on span "Add" at bounding box center [460, 232] width 11 height 9
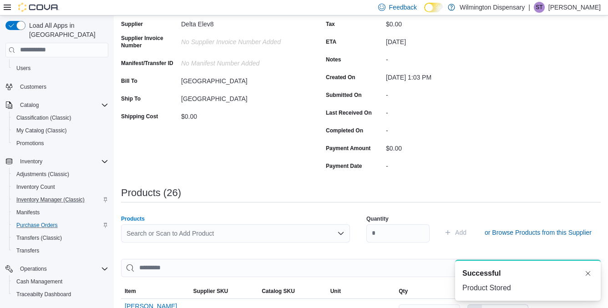
click at [242, 233] on div "Search or Scan to Add Product" at bounding box center [235, 233] width 229 height 18
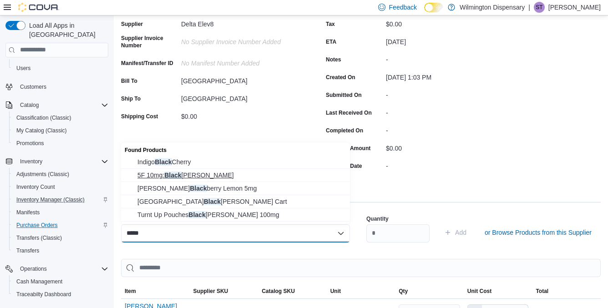
type input "*****"
click at [211, 173] on span "5F 10mg: Black berry" at bounding box center [240, 175] width 207 height 9
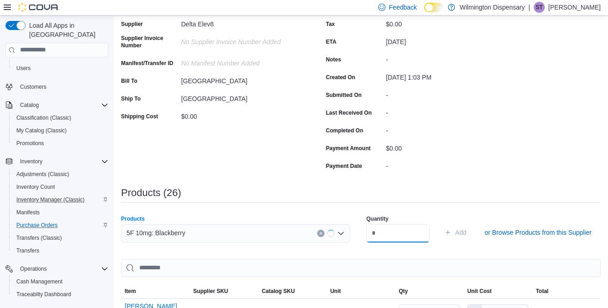
click at [399, 240] on input "number" at bounding box center [397, 233] width 63 height 18
type input "*"
click at [444, 231] on icon "submit" at bounding box center [447, 232] width 7 height 7
click at [187, 233] on div "Search or Scan to Add Product" at bounding box center [235, 233] width 229 height 18
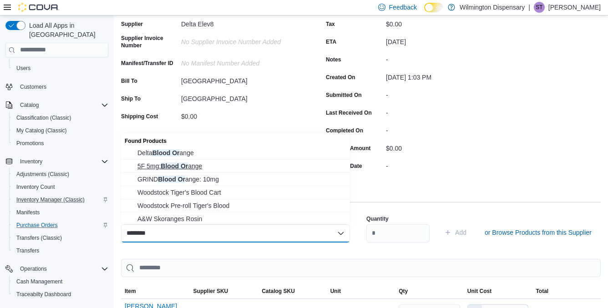
type input "********"
click at [160, 164] on span "5F 5mg: Blood Or ange" at bounding box center [240, 165] width 207 height 9
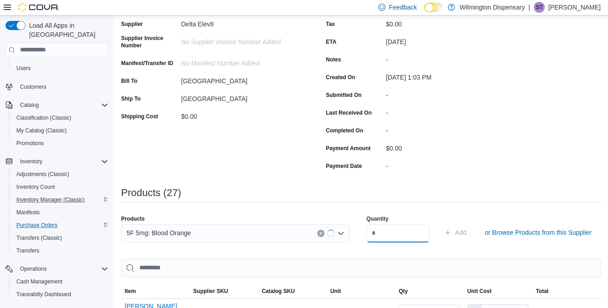
click at [398, 230] on input "number" at bounding box center [397, 233] width 63 height 18
type input "*"
click at [444, 235] on span "Add" at bounding box center [455, 232] width 22 height 18
click at [177, 231] on div "Search or Scan to Add Product" at bounding box center [235, 233] width 229 height 18
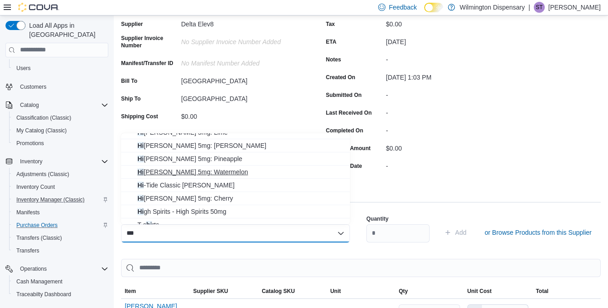
scroll to position [35, 0]
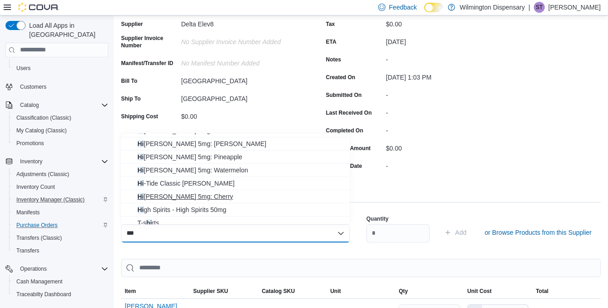
type input "**"
click at [183, 195] on span "Hi Seltzer 5mg: Cherry" at bounding box center [240, 196] width 207 height 9
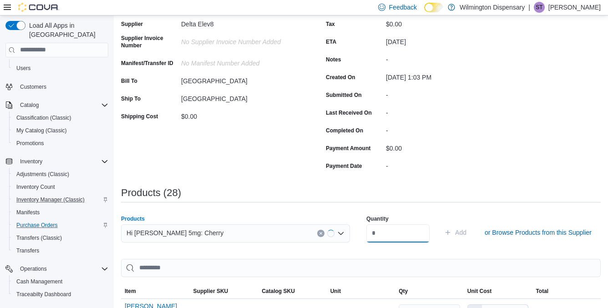
click at [393, 233] on input "number" at bounding box center [397, 233] width 63 height 18
type input "*"
click at [455, 230] on span "Add" at bounding box center [460, 232] width 11 height 9
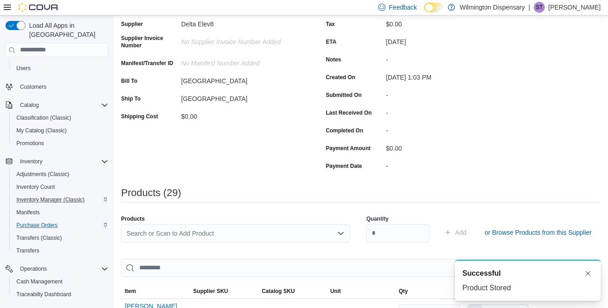
scroll to position [0, 0]
click at [211, 234] on div "Search or Scan to Add Product" at bounding box center [235, 233] width 229 height 18
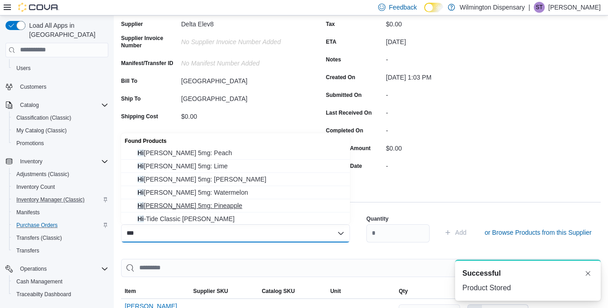
type input "**"
click at [190, 206] on span "Hi Seltzer 5mg: Pineapple" at bounding box center [240, 205] width 207 height 9
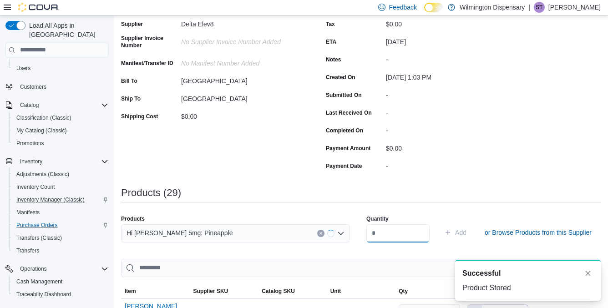
click at [398, 234] on input "number" at bounding box center [397, 233] width 63 height 18
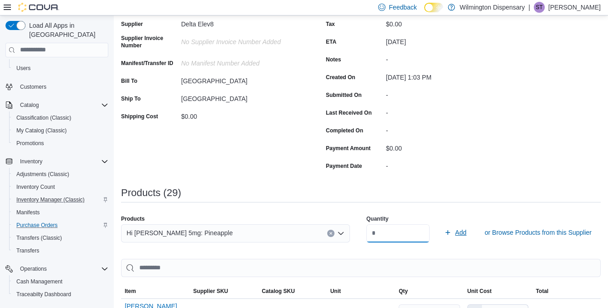
type input "*"
click at [446, 232] on span "Add" at bounding box center [455, 232] width 22 height 18
click at [253, 236] on div "Search or Scan to Add Product" at bounding box center [235, 233] width 229 height 18
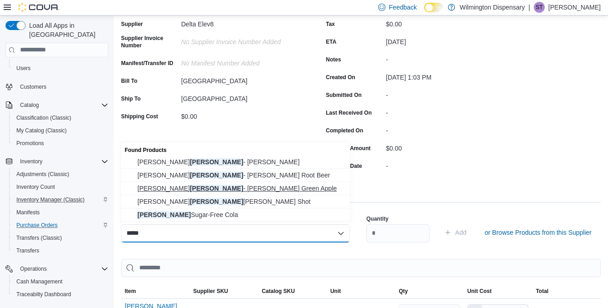
type input "*****"
click at [253, 184] on span "Mary Jones - Jones Green Apple" at bounding box center [240, 188] width 207 height 9
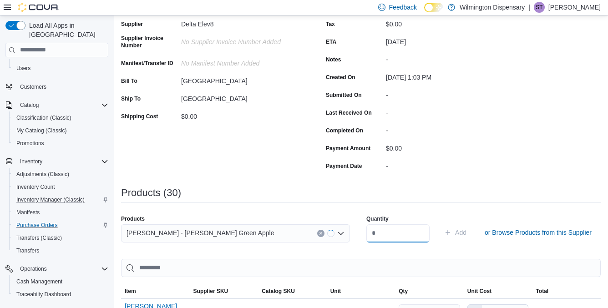
click at [382, 231] on input "number" at bounding box center [397, 233] width 63 height 18
type input "*"
click at [455, 228] on span "Add" at bounding box center [460, 232] width 11 height 9
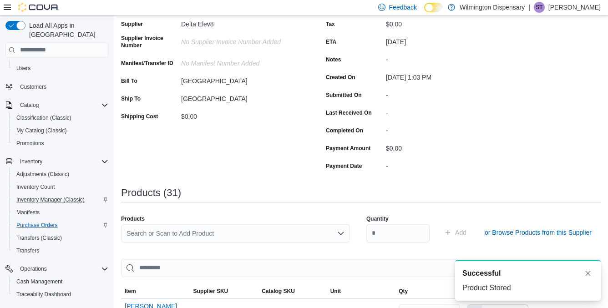
click at [225, 230] on div "Search or Scan to Add Product" at bounding box center [235, 233] width 229 height 18
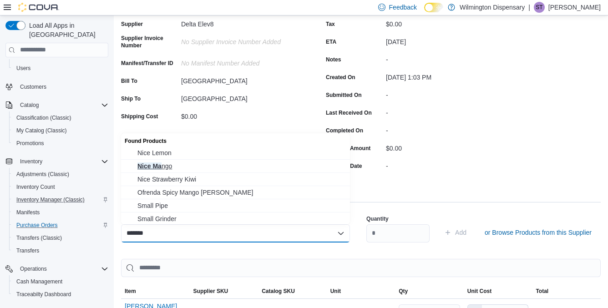
type input "*******"
click at [194, 163] on span "Nice Ma ngo" at bounding box center [240, 165] width 207 height 9
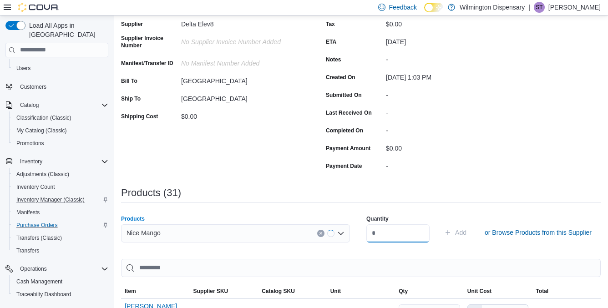
click at [397, 232] on input "number" at bounding box center [397, 233] width 63 height 18
type input "*"
click at [444, 236] on span "Add" at bounding box center [455, 232] width 22 height 18
click at [157, 229] on div "Search or Scan to Add Product" at bounding box center [235, 233] width 229 height 18
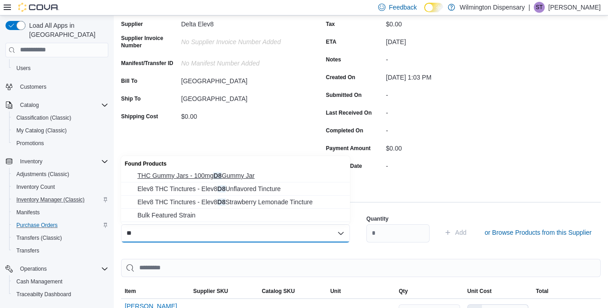
type input "**"
click at [200, 172] on span "THC Gummy Jars - 100mg D8 Gummy Jar" at bounding box center [240, 175] width 207 height 9
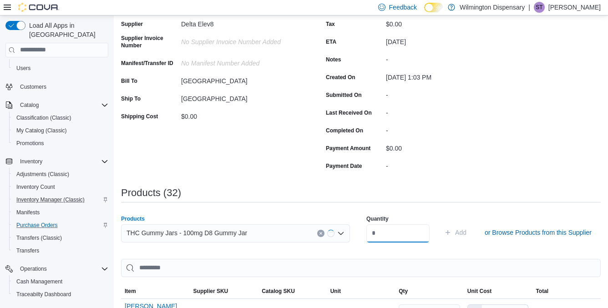
click at [402, 228] on input "number" at bounding box center [397, 233] width 63 height 18
type input "*"
click at [444, 234] on icon "submit" at bounding box center [447, 232] width 7 height 7
click at [234, 235] on div "Search or Scan to Add Product" at bounding box center [235, 233] width 229 height 18
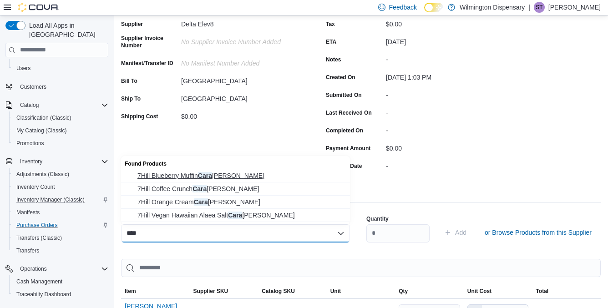
type input "****"
click at [234, 175] on span "7Hill Blueberry Muffin Cara mel" at bounding box center [240, 175] width 207 height 9
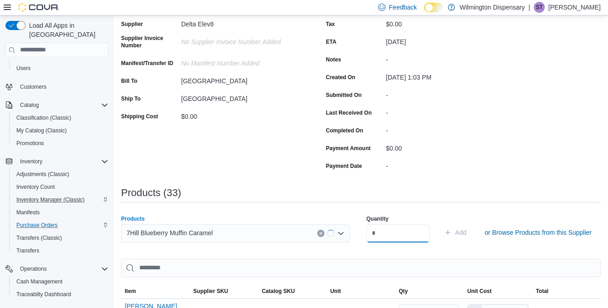
click at [394, 234] on input "number" at bounding box center [397, 233] width 63 height 18
type input "**"
click at [444, 235] on span "Add" at bounding box center [455, 232] width 22 height 18
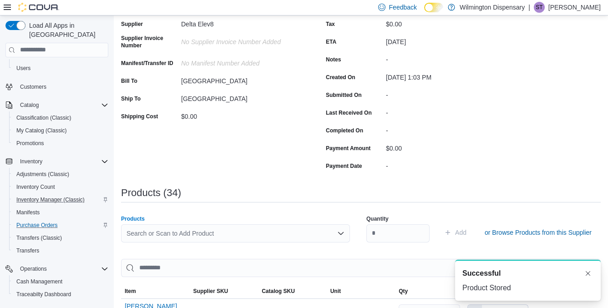
click at [234, 237] on div "Search or Scan to Add Product" at bounding box center [235, 233] width 229 height 18
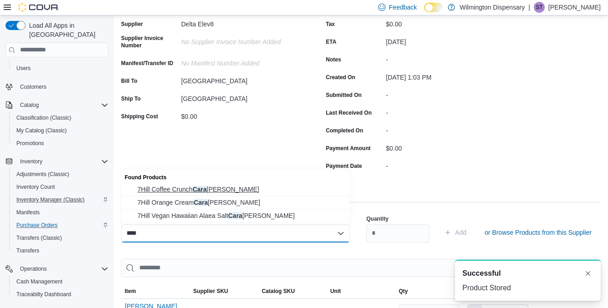
type input "****"
click at [233, 188] on span "7Hill Coffee Crunch Cara mel" at bounding box center [240, 189] width 207 height 9
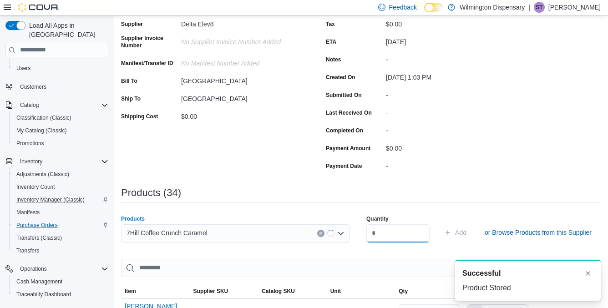
click at [403, 239] on input "number" at bounding box center [397, 233] width 63 height 18
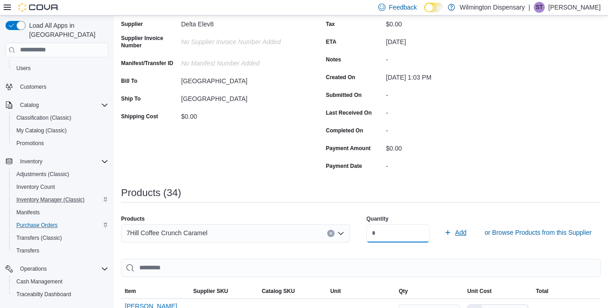
type input "**"
click at [444, 232] on icon "submit" at bounding box center [447, 232] width 7 height 7
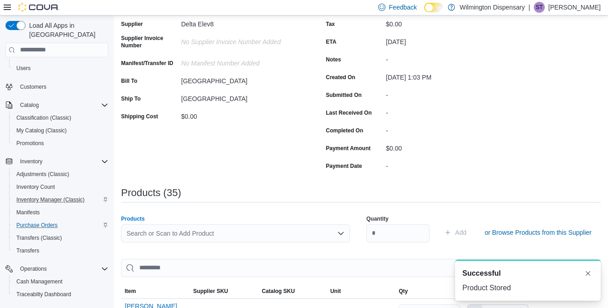
click at [166, 231] on div "Search or Scan to Add Product" at bounding box center [235, 233] width 229 height 18
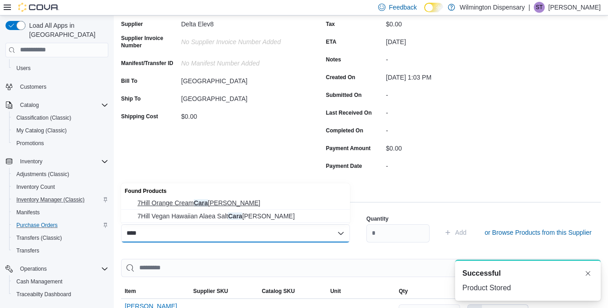
type input "****"
click at [178, 201] on span "7Hill Orange Cream Cara mel" at bounding box center [240, 202] width 207 height 9
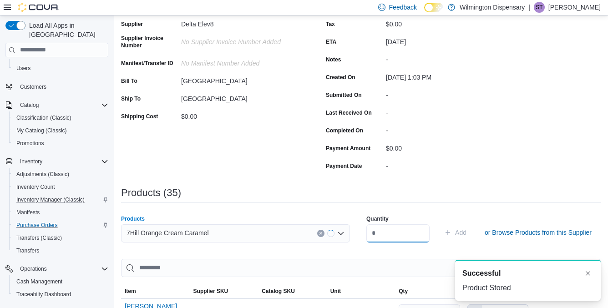
click at [406, 232] on input "number" at bounding box center [397, 233] width 63 height 18
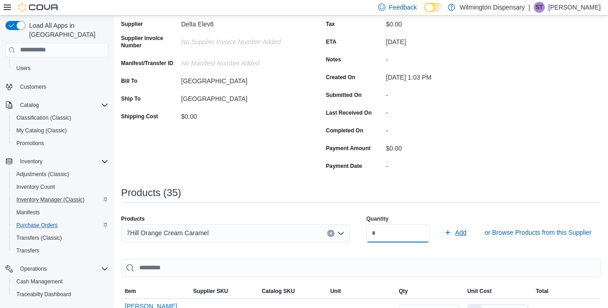
type input "**"
click at [458, 235] on span "Add" at bounding box center [460, 232] width 11 height 9
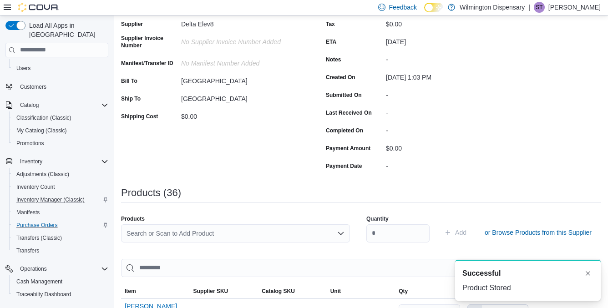
click at [201, 231] on div "Search or Scan to Add Product" at bounding box center [235, 233] width 229 height 18
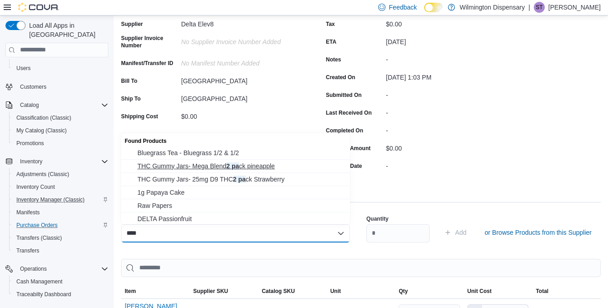
type input "****"
click at [222, 169] on span "THC Gummy Jars- Mega Blend 2 pa ck pineapple" at bounding box center [240, 165] width 207 height 9
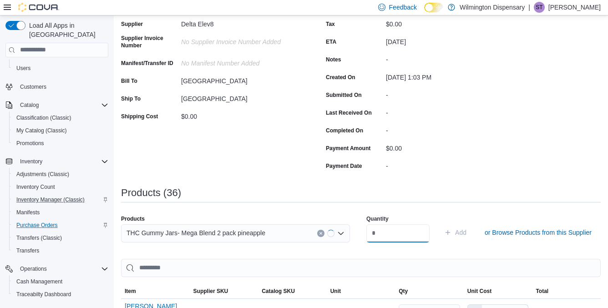
click at [408, 233] on input "number" at bounding box center [397, 233] width 63 height 18
type input "*"
click at [455, 234] on span "Add" at bounding box center [460, 232] width 11 height 9
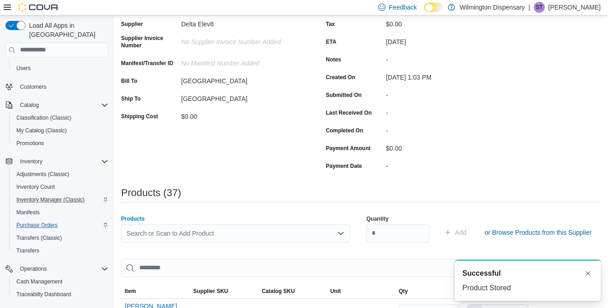
click at [272, 230] on div "Search or Scan to Add Product" at bounding box center [235, 233] width 229 height 18
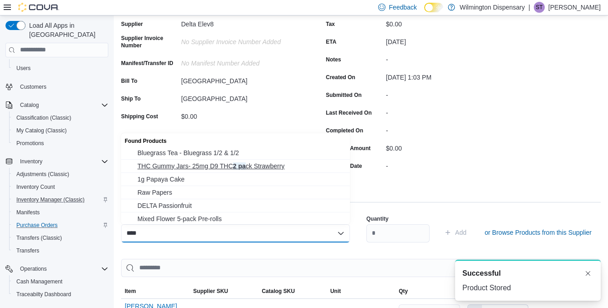
type input "****"
click at [233, 165] on span "THC Gummy Jars- 25mg D9 THC 2 pa ck Strawberry" at bounding box center [240, 165] width 207 height 9
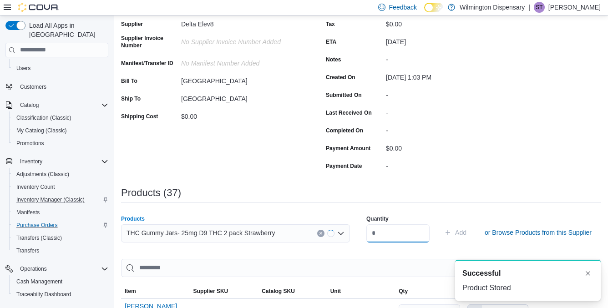
click at [388, 233] on input "number" at bounding box center [397, 233] width 63 height 18
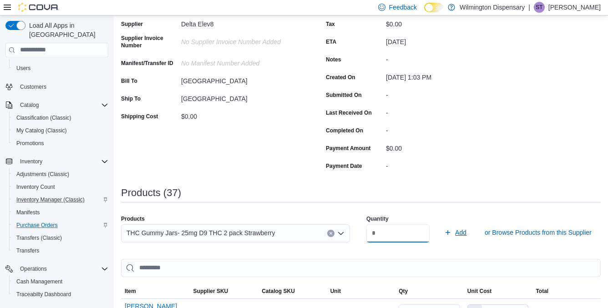
type input "*"
click at [455, 231] on span "Add" at bounding box center [460, 232] width 11 height 9
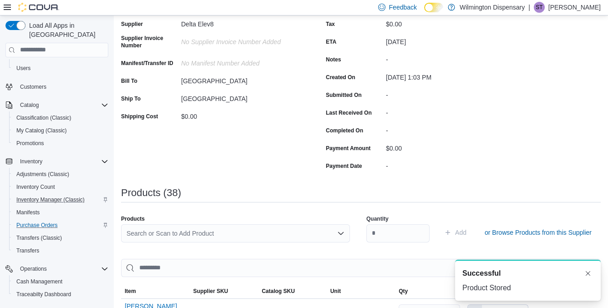
click at [216, 235] on div "Search or Scan to Add Product" at bounding box center [235, 233] width 229 height 18
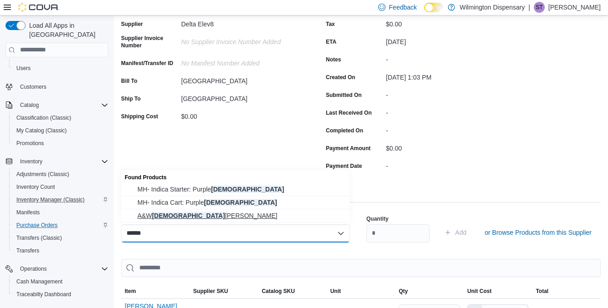
type input "*****"
click at [211, 213] on span "A&W Hindu Kush Rosin" at bounding box center [240, 215] width 207 height 9
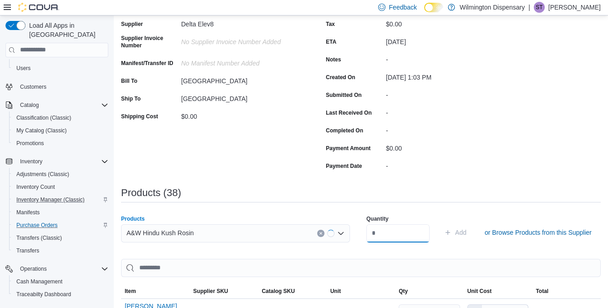
click at [395, 235] on input "number" at bounding box center [397, 233] width 63 height 18
type input "*"
click at [455, 231] on span "Add" at bounding box center [460, 232] width 11 height 9
click at [170, 230] on div "Search or Scan to Add Product" at bounding box center [235, 233] width 229 height 18
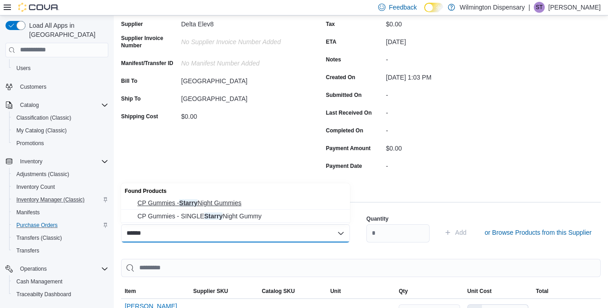
type input "******"
click at [194, 201] on span "CP Gummies - Starry Night Gummies" at bounding box center [240, 202] width 207 height 9
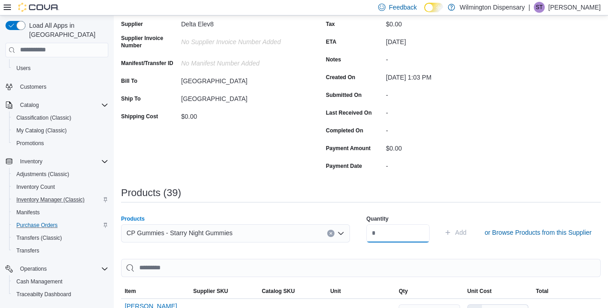
click at [399, 234] on input "number" at bounding box center [397, 233] width 63 height 18
type input "*"
click at [455, 232] on span "Add" at bounding box center [460, 232] width 11 height 9
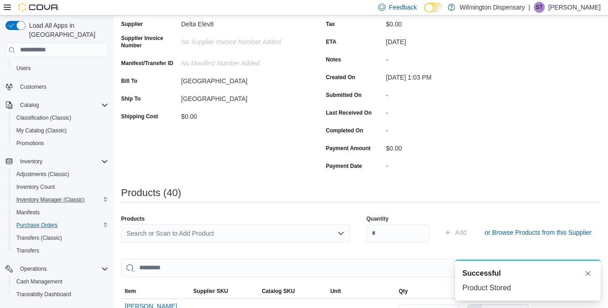
click at [197, 237] on div "Search or Scan to Add Product" at bounding box center [235, 233] width 229 height 18
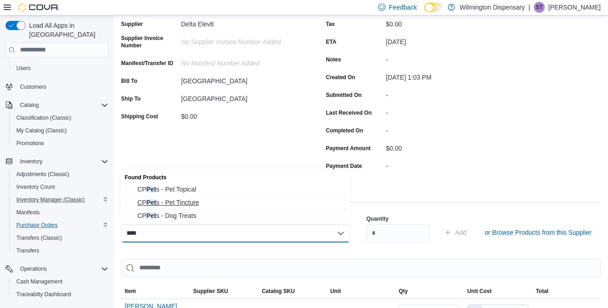
type input "***"
click at [201, 203] on span "CP Pet s - Pet Tincture" at bounding box center [240, 202] width 207 height 9
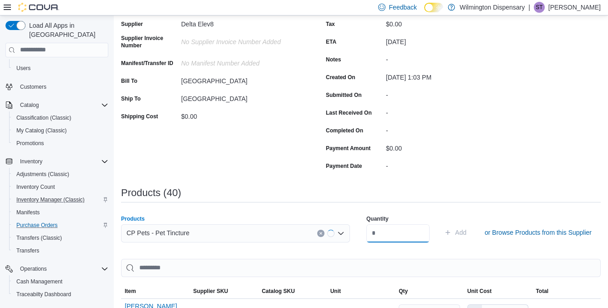
click at [381, 236] on input "number" at bounding box center [397, 233] width 63 height 18
type input "*"
click at [455, 234] on span "Add" at bounding box center [460, 232] width 11 height 9
click at [170, 235] on span "CP Pets - Pet Tincture" at bounding box center [157, 232] width 63 height 11
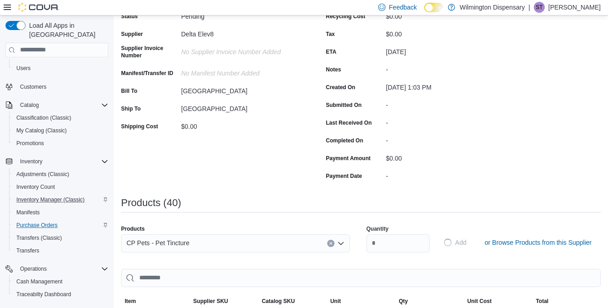
scroll to position [105, 0]
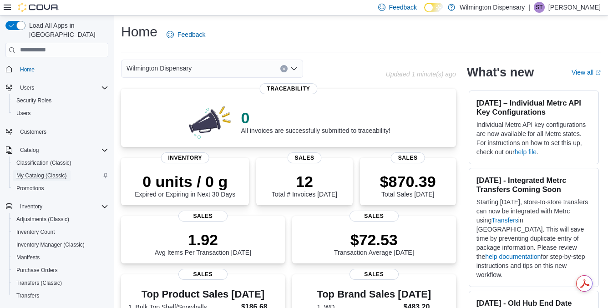
click at [38, 172] on span "My Catalog (Classic)" at bounding box center [41, 175] width 50 height 7
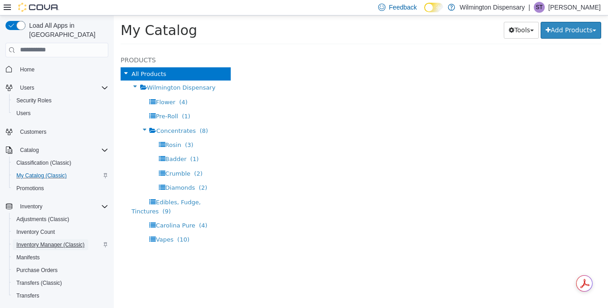
click at [78, 241] on span "Inventory Manager (Classic)" at bounding box center [50, 244] width 68 height 7
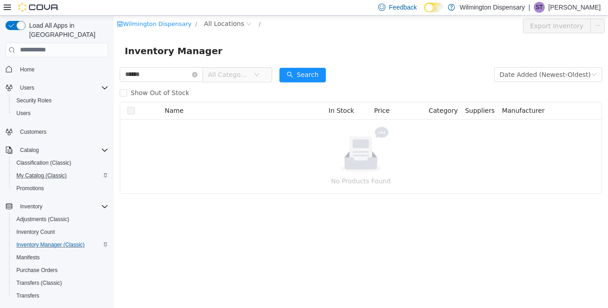
type input "******"
click at [231, 70] on span "All Categories" at bounding box center [230, 74] width 45 height 14
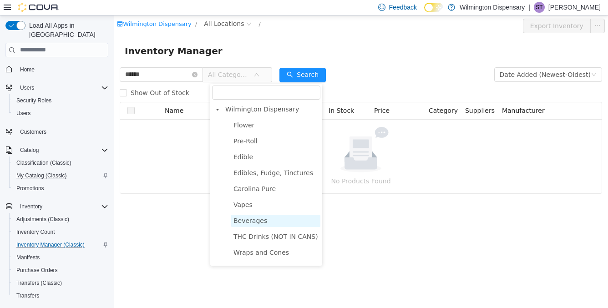
click at [254, 221] on span "Beverages" at bounding box center [250, 220] width 34 height 7
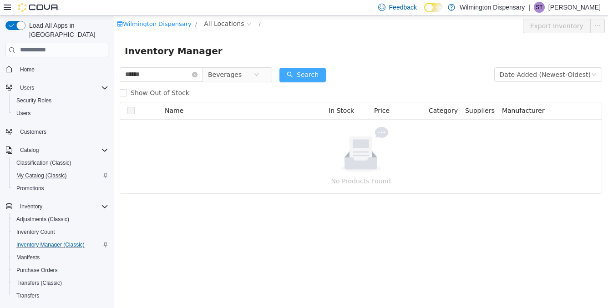
click at [298, 74] on button "Search" at bounding box center [302, 74] width 46 height 15
click at [197, 73] on icon "icon: close-circle" at bounding box center [194, 73] width 5 height 5
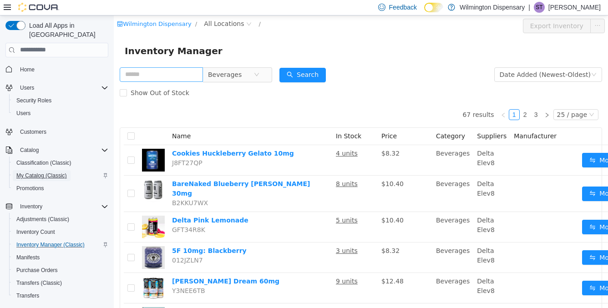
click at [42, 172] on span "My Catalog (Classic)" at bounding box center [41, 175] width 50 height 7
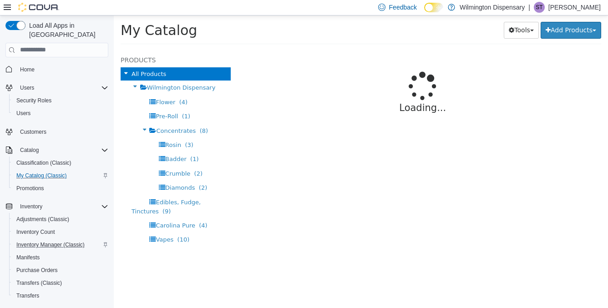
select select "**********"
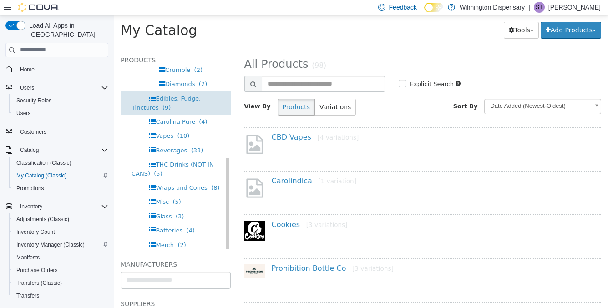
scroll to position [133, 0]
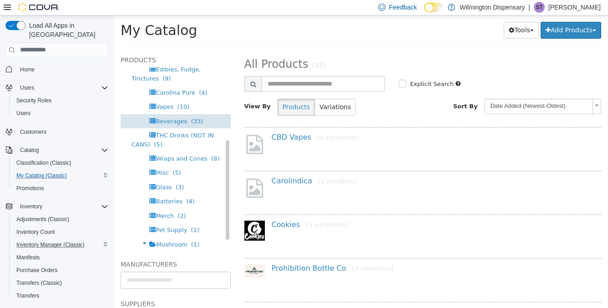
click at [186, 122] on span "Beverages (33)" at bounding box center [179, 120] width 47 height 7
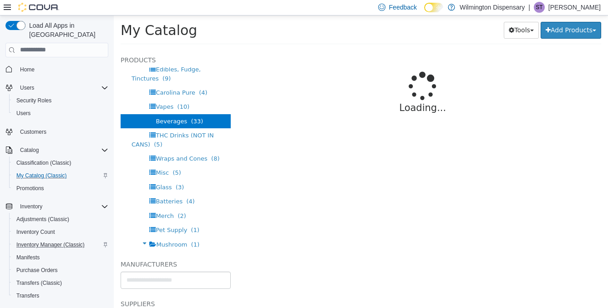
select select "**********"
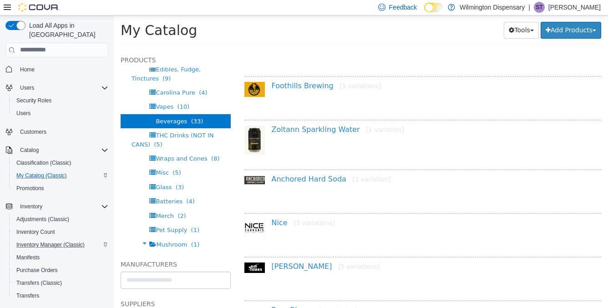
scroll to position [495, 0]
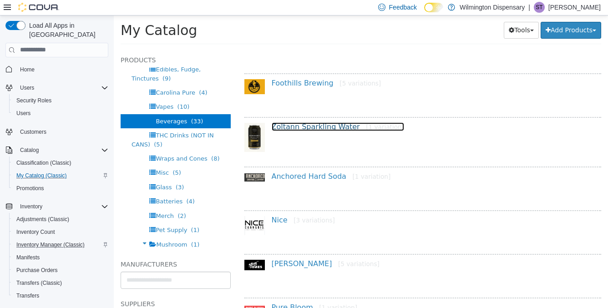
click at [331, 125] on link "Zoltann Sparkling Water [1 variation]" at bounding box center [338, 126] width 132 height 9
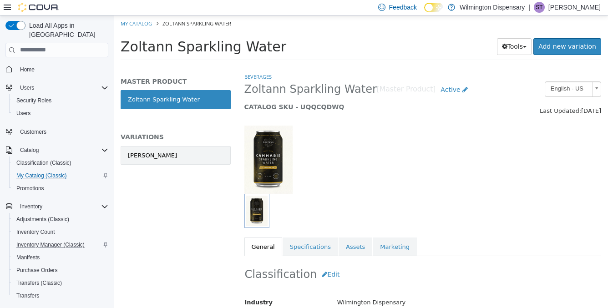
click at [226, 162] on link "[PERSON_NAME]" at bounding box center [176, 155] width 110 height 19
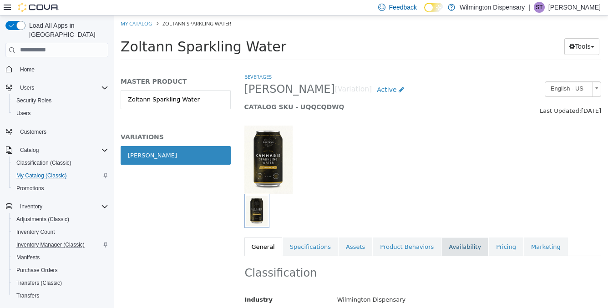
click at [457, 248] on link "Availability" at bounding box center [464, 246] width 47 height 19
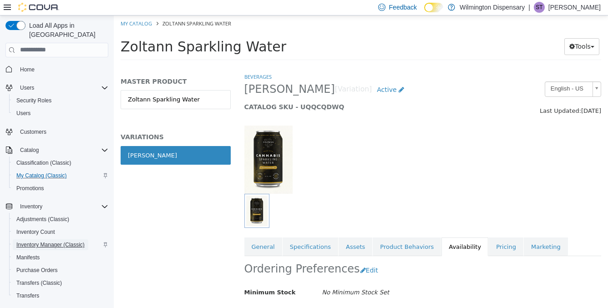
click at [43, 241] on span "Inventory Manager (Classic)" at bounding box center [50, 244] width 68 height 7
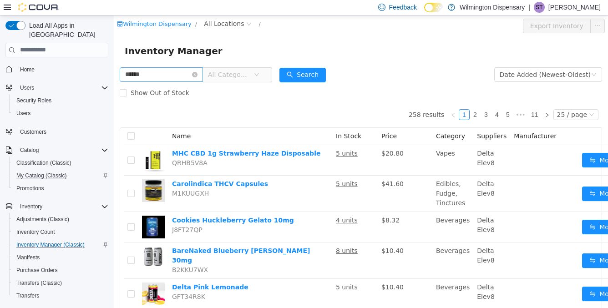
type input "******"
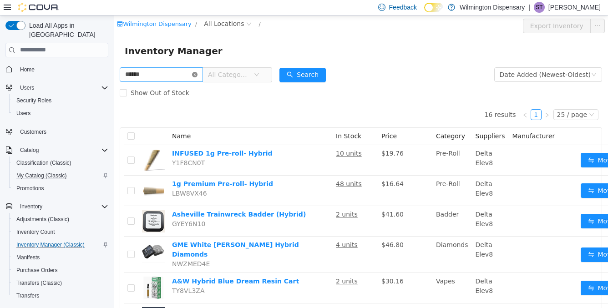
click at [197, 75] on icon "icon: close-circle" at bounding box center [194, 73] width 5 height 5
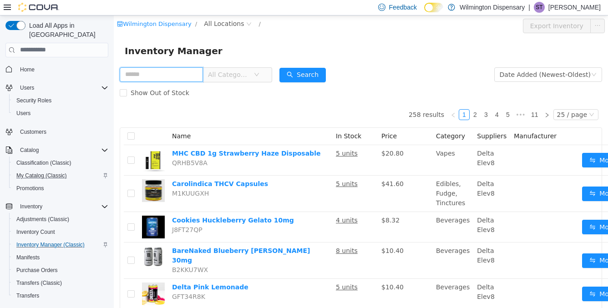
click at [201, 75] on input "text" at bounding box center [161, 74] width 83 height 15
type input "*******"
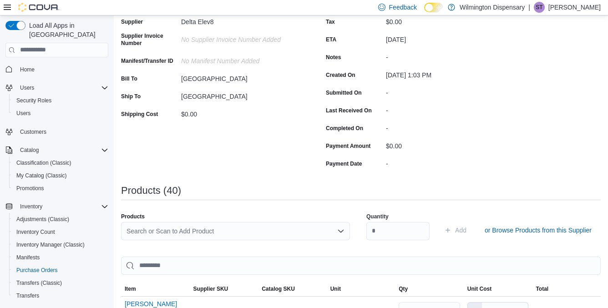
scroll to position [112, 0]
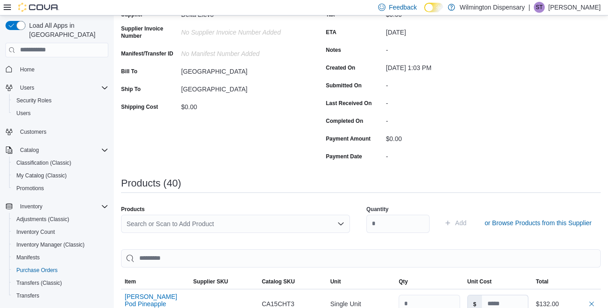
click at [255, 222] on div "Search or Scan to Add Product" at bounding box center [235, 224] width 229 height 18
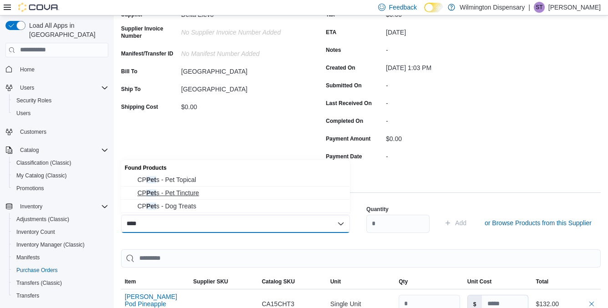
type input "***"
click at [235, 188] on span "CP Pet s - Pet Tincture" at bounding box center [240, 192] width 207 height 9
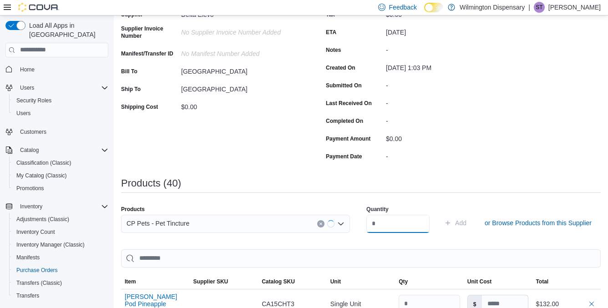
click at [373, 221] on input "number" at bounding box center [397, 224] width 63 height 18
type input "*"
click at [444, 227] on span "Add" at bounding box center [455, 223] width 22 height 18
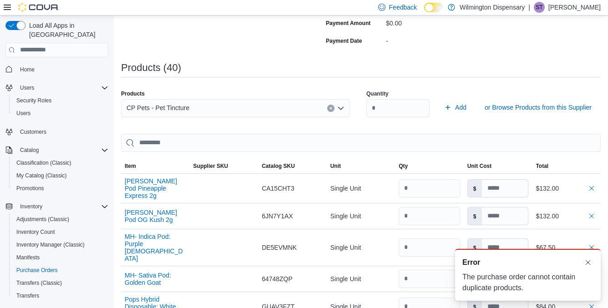
scroll to position [46, 0]
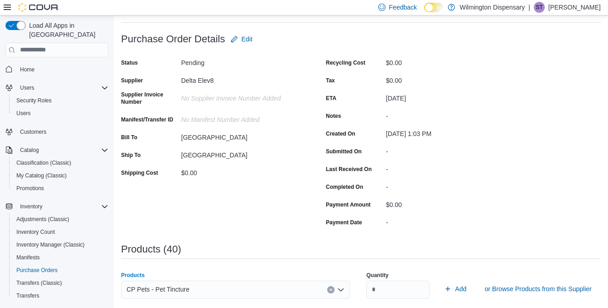
click at [331, 288] on icon "Clear input" at bounding box center [330, 289] width 2 height 2
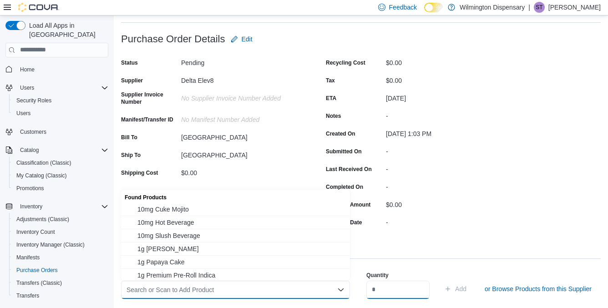
click at [393, 288] on input "*" at bounding box center [397, 290] width 63 height 18
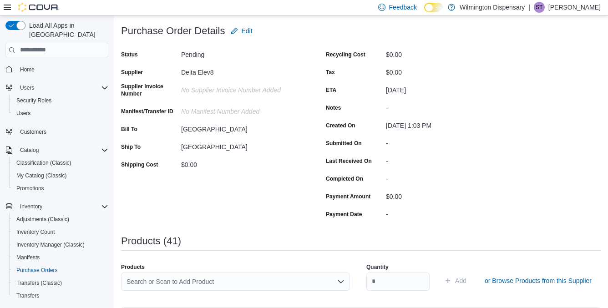
scroll to position [55, 0]
click at [199, 284] on div "Search or Scan to Add Product" at bounding box center [235, 281] width 229 height 18
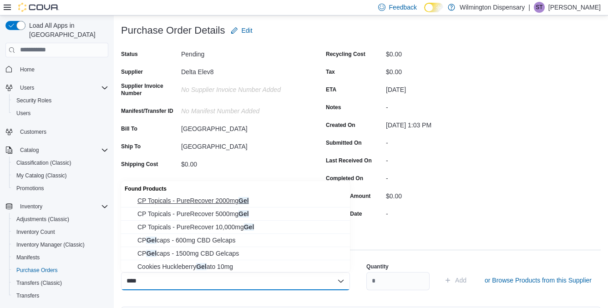
type input "***"
click at [227, 202] on span "CP Topicals - PureRecover 2000mg Gel" at bounding box center [240, 200] width 207 height 9
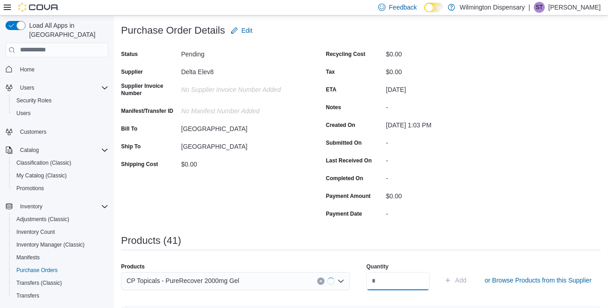
click at [386, 282] on input "number" at bounding box center [397, 281] width 63 height 18
type input "*"
click at [445, 280] on span "Add" at bounding box center [455, 280] width 22 height 18
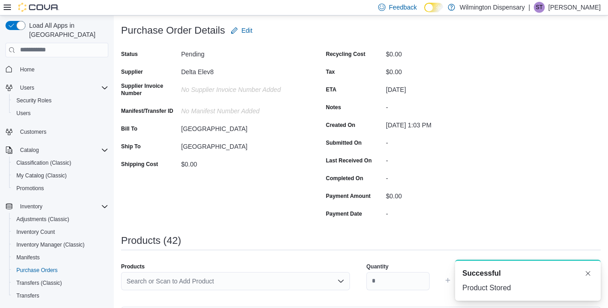
scroll to position [0, 0]
click at [227, 274] on div "Search or Scan to Add Product" at bounding box center [235, 281] width 229 height 18
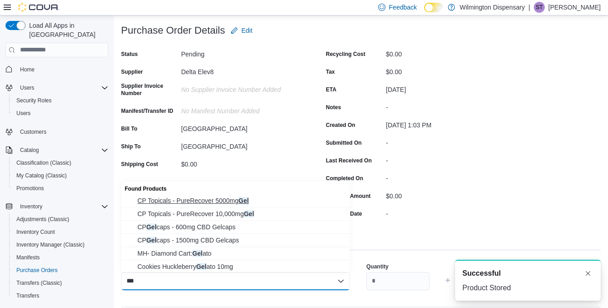
type input "***"
click at [242, 200] on span "CP Topicals - PureRecover 5000mg Gel" at bounding box center [240, 200] width 207 height 9
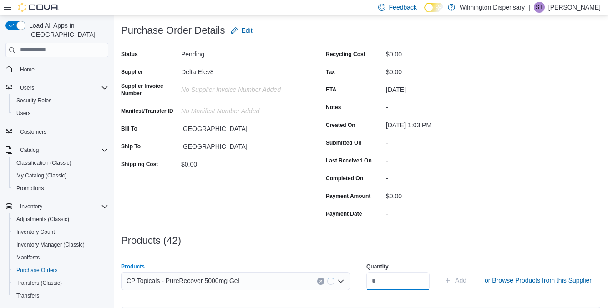
click at [389, 278] on input "number" at bounding box center [397, 281] width 63 height 18
type input "*"
click at [455, 278] on span "Add" at bounding box center [460, 280] width 11 height 9
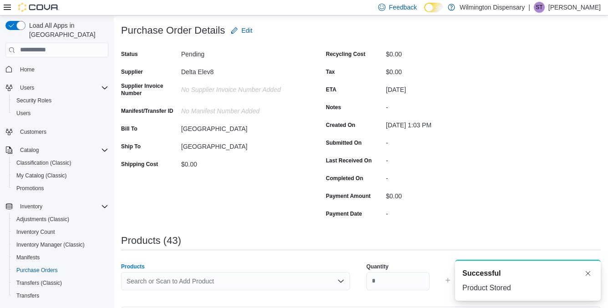
click at [222, 282] on div "Search or Scan to Add Product" at bounding box center [235, 281] width 229 height 18
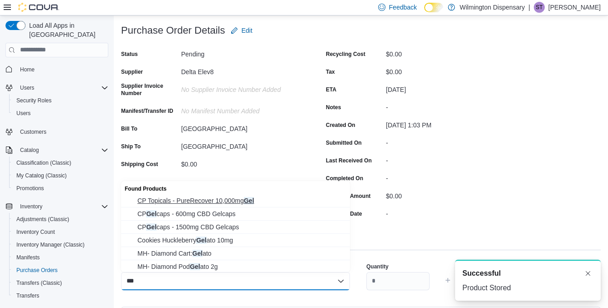
type input "***"
click at [245, 196] on span "CP Topicals - PureRecover 10,000mg Gel" at bounding box center [240, 200] width 207 height 9
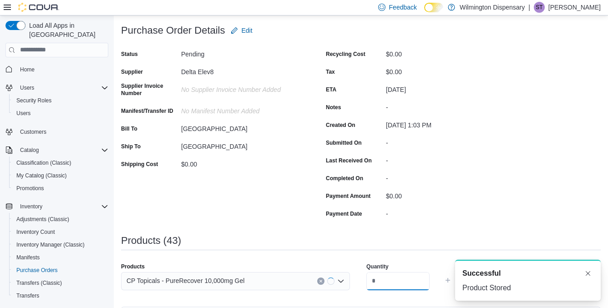
click at [384, 282] on input "number" at bounding box center [397, 281] width 63 height 18
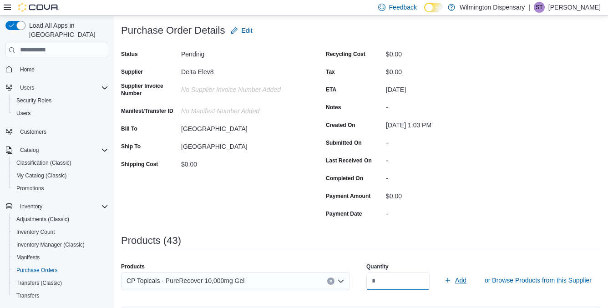
type input "*"
click at [457, 280] on span "Add" at bounding box center [460, 280] width 11 height 9
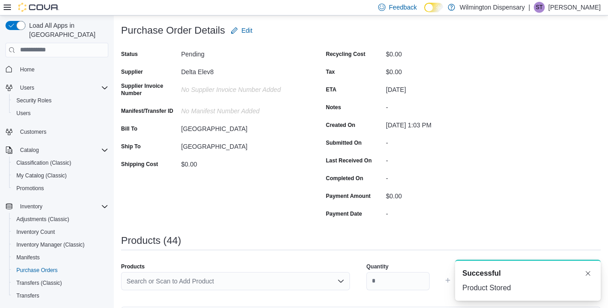
click at [189, 281] on div "Search or Scan to Add Product" at bounding box center [235, 281] width 229 height 18
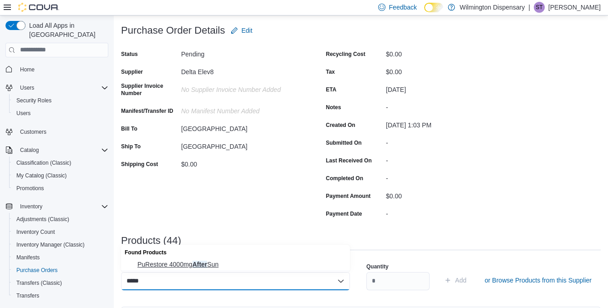
type input "*****"
click at [205, 264] on span "PuRestore 4000mg After Sun" at bounding box center [240, 264] width 207 height 9
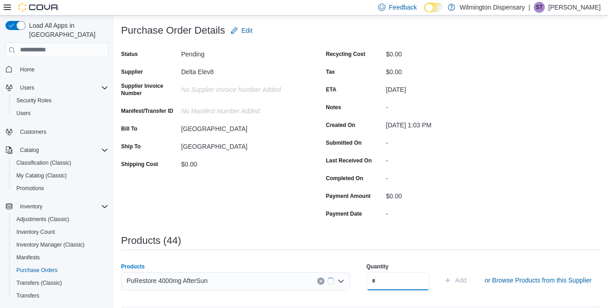
click at [392, 282] on input "number" at bounding box center [397, 281] width 63 height 18
type input "*"
click at [444, 281] on span "Add" at bounding box center [455, 280] width 22 height 18
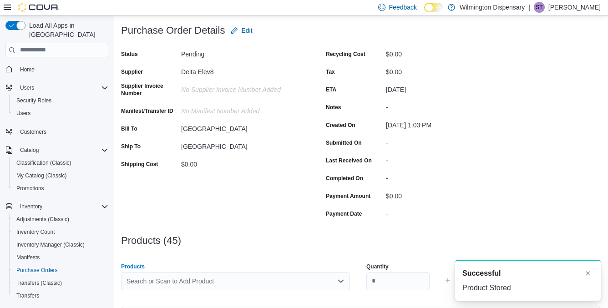
click at [169, 285] on div "Search or Scan to Add Product" at bounding box center [235, 281] width 229 height 18
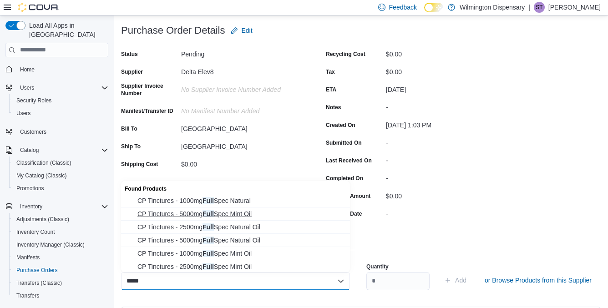
type input "****"
click at [219, 213] on span "CP Tinctures - 5000mg Full Spec Mint Oil" at bounding box center [240, 213] width 207 height 9
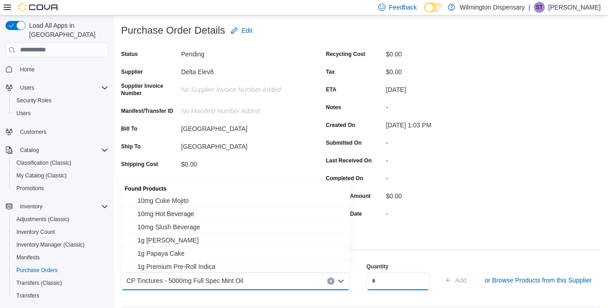
click at [406, 282] on input "number" at bounding box center [397, 281] width 63 height 18
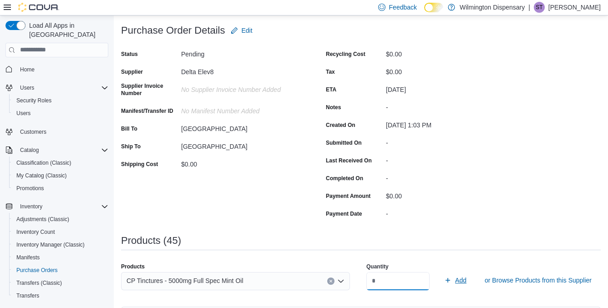
type input "*"
click at [457, 281] on span "Add" at bounding box center [460, 280] width 11 height 9
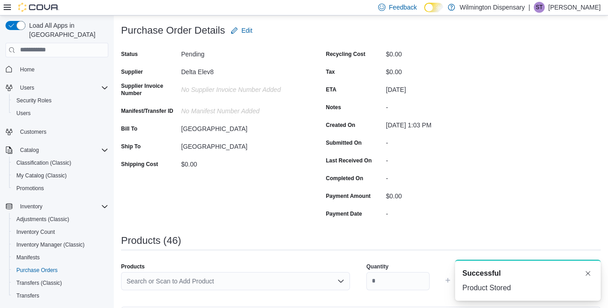
click at [223, 280] on div "Search or Scan to Add Product" at bounding box center [235, 281] width 229 height 18
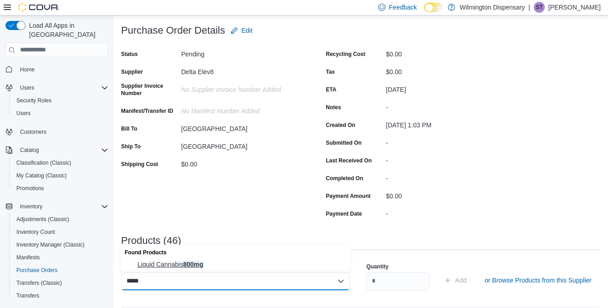
type input "*****"
click at [192, 264] on span "Liquid Cannabis 800mg" at bounding box center [240, 264] width 207 height 9
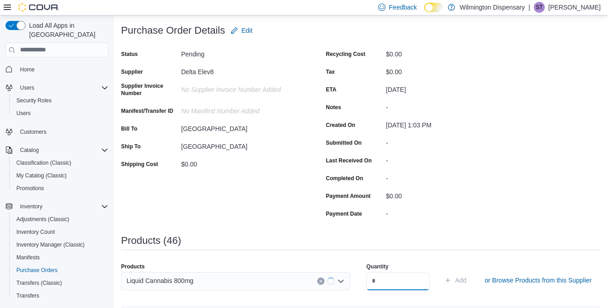
click at [387, 281] on input "number" at bounding box center [397, 281] width 63 height 18
type input "*"
click at [455, 280] on span "Add" at bounding box center [460, 280] width 11 height 9
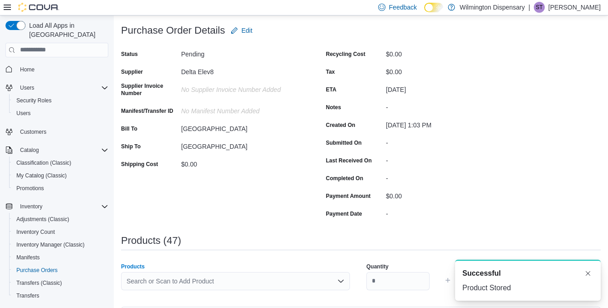
click at [161, 281] on div "Search or Scan to Add Product" at bounding box center [235, 281] width 229 height 18
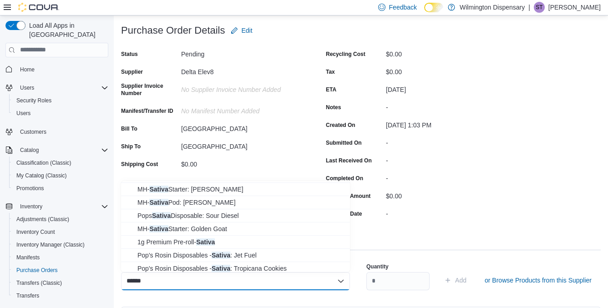
scroll to position [107, 0]
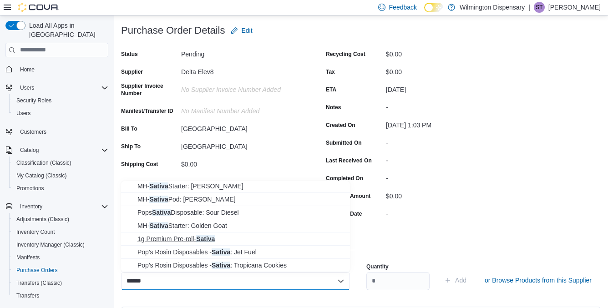
type input "******"
click at [175, 239] on span "1g Premium Pre-roll- Sativa" at bounding box center [240, 238] width 207 height 9
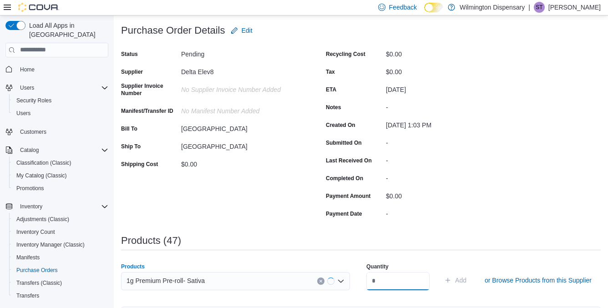
click at [401, 282] on input "number" at bounding box center [397, 281] width 63 height 18
type input "**"
click at [444, 284] on span "Add" at bounding box center [455, 280] width 22 height 18
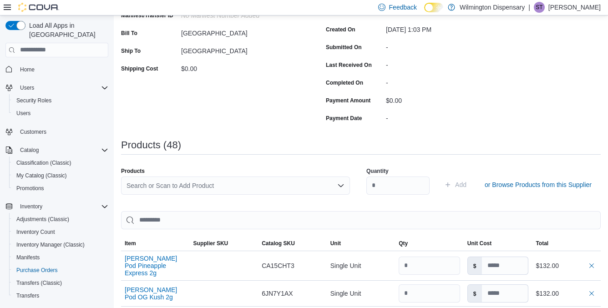
scroll to position [153, 0]
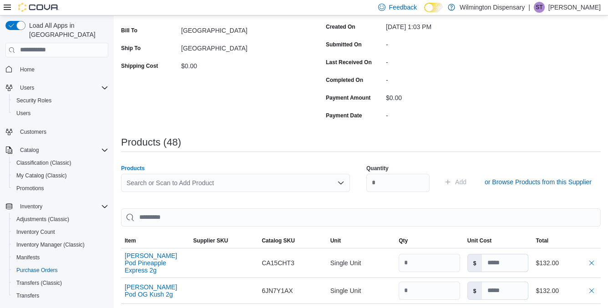
click at [198, 182] on div "Search or Scan to Add Product" at bounding box center [235, 183] width 229 height 18
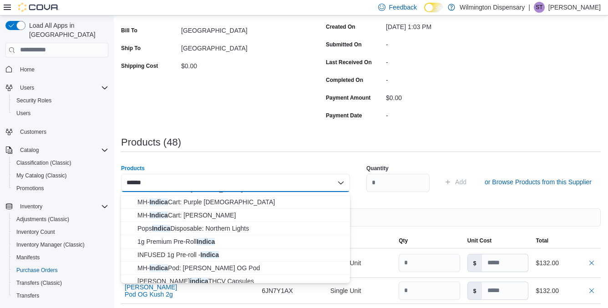
scroll to position [94, 0]
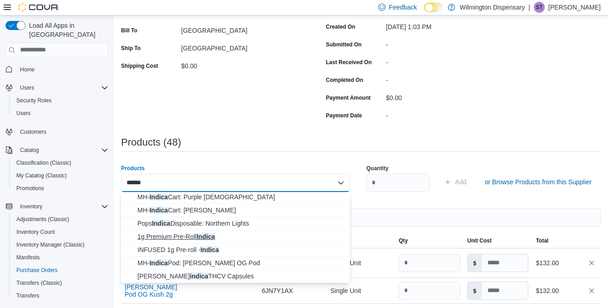
type input "******"
click at [193, 238] on span "1g Premium Pre-Roll Indica" at bounding box center [240, 236] width 207 height 9
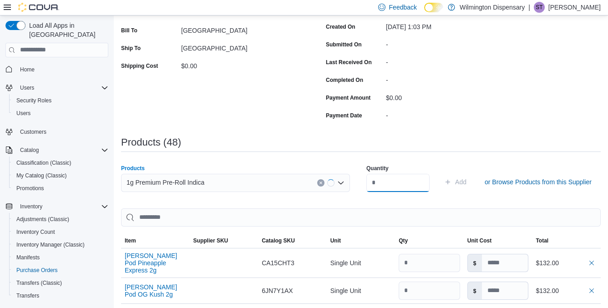
click at [386, 182] on input "number" at bounding box center [397, 183] width 63 height 18
type input "**"
click at [444, 185] on icon "submit" at bounding box center [447, 181] width 7 height 7
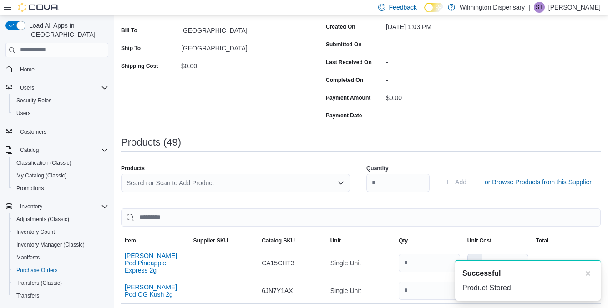
scroll to position [0, 0]
click at [191, 180] on div "Search or Scan to Add Product" at bounding box center [235, 183] width 229 height 18
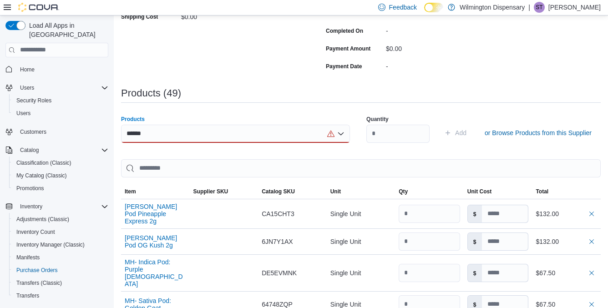
scroll to position [202, 0]
type input "******"
click at [176, 135] on div "****** Combo box. Selected. hybrid. Selected. Combo box input. Search or Scan t…" at bounding box center [235, 134] width 229 height 18
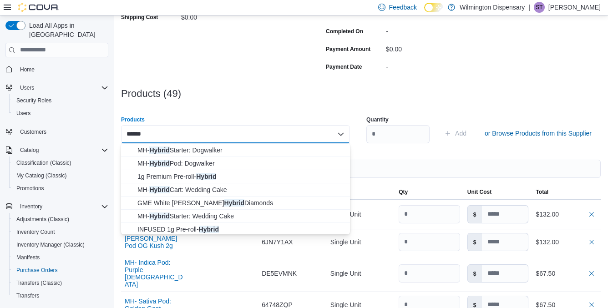
scroll to position [66, 0]
click at [169, 173] on span "1g Premium Pre-roll- Hybrid" at bounding box center [240, 175] width 207 height 9
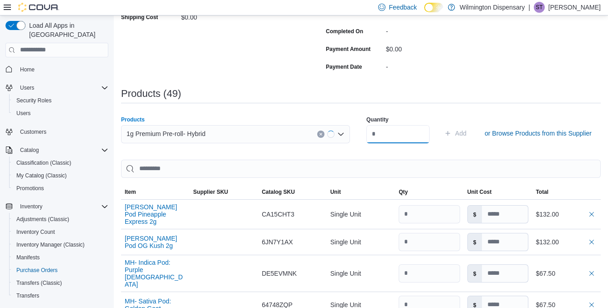
click at [406, 131] on input "number" at bounding box center [397, 134] width 63 height 18
type input "**"
click at [445, 131] on span "Add" at bounding box center [455, 133] width 22 height 18
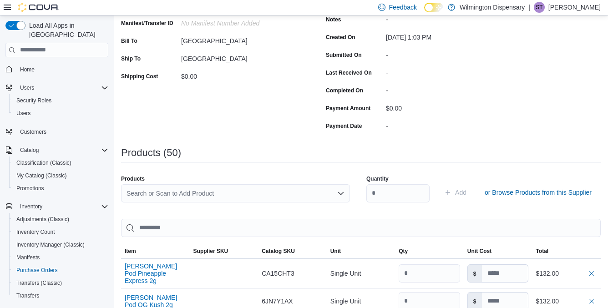
scroll to position [153, 0]
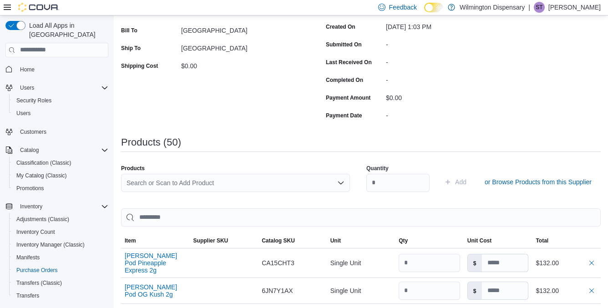
click at [210, 183] on div "Search or Scan to Add Product" at bounding box center [235, 183] width 229 height 18
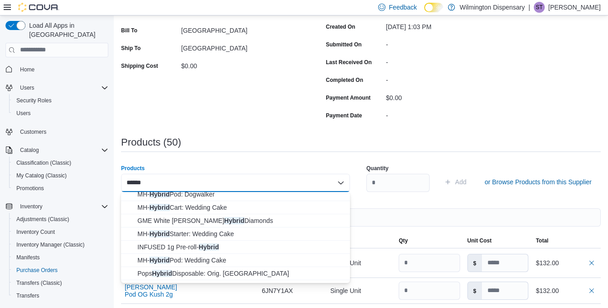
scroll to position [94, 0]
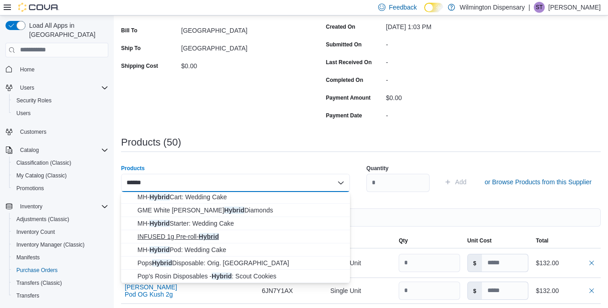
type input "******"
click at [180, 237] on span "INFUSED 1g Pre-roll- Hybrid" at bounding box center [240, 236] width 207 height 9
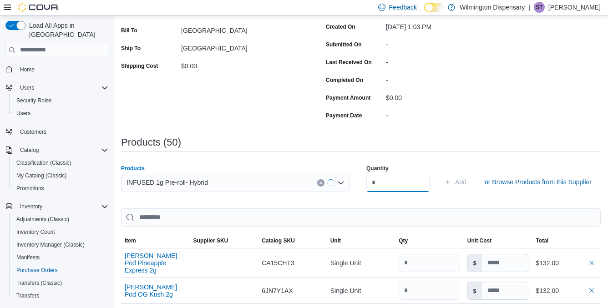
click at [400, 180] on input "number" at bounding box center [397, 183] width 63 height 18
type input "**"
click at [445, 181] on span "Add" at bounding box center [455, 182] width 22 height 18
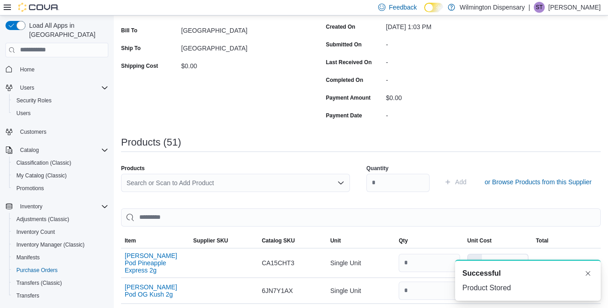
click at [163, 183] on div "Search or Scan to Add Product" at bounding box center [235, 183] width 229 height 18
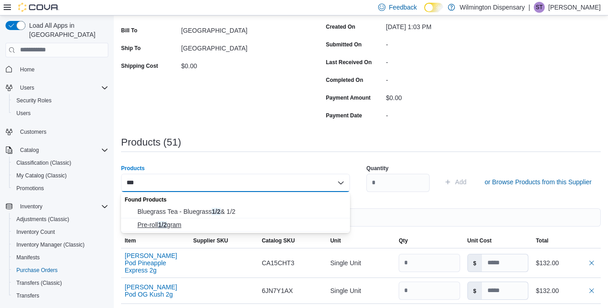
type input "***"
click at [154, 227] on span "Pre-roll 1/2 gram" at bounding box center [240, 224] width 207 height 9
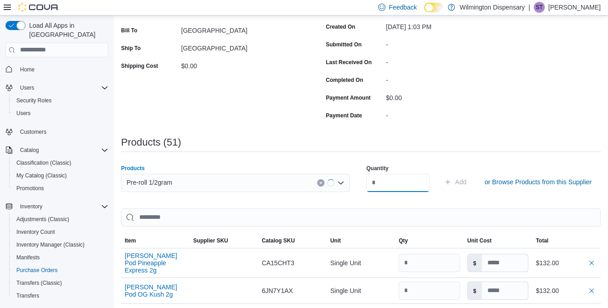
click at [399, 182] on input "number" at bounding box center [397, 183] width 63 height 18
type input "**"
click at [455, 182] on span "Add" at bounding box center [460, 181] width 11 height 9
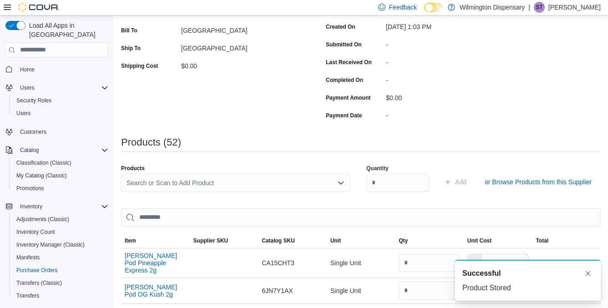
scroll to position [0, 0]
click at [206, 180] on div "Search or Scan to Add Product" at bounding box center [235, 183] width 229 height 18
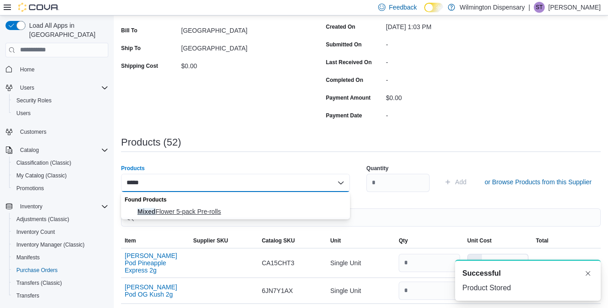
type input "*****"
click at [184, 211] on span "Mixed Flower 5-pack Pre-rolls" at bounding box center [240, 211] width 207 height 9
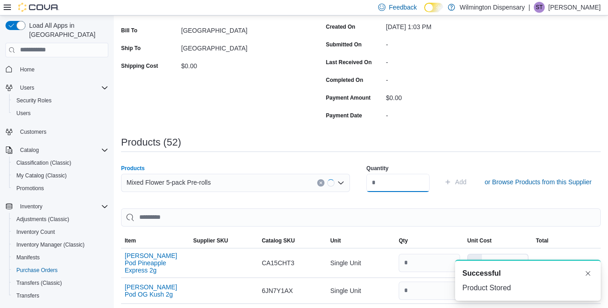
click at [383, 183] on input "number" at bounding box center [397, 183] width 63 height 18
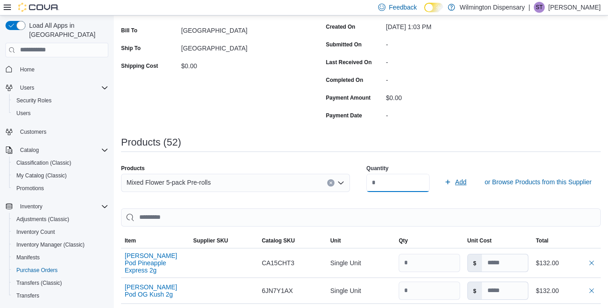
type input "*"
click at [461, 188] on button "Add" at bounding box center [455, 182] width 30 height 18
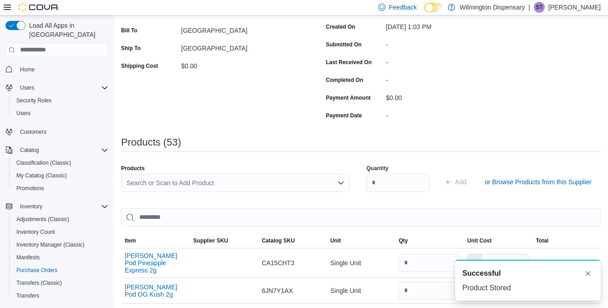
click at [221, 181] on div "Search or Scan to Add Product" at bounding box center [235, 183] width 229 height 18
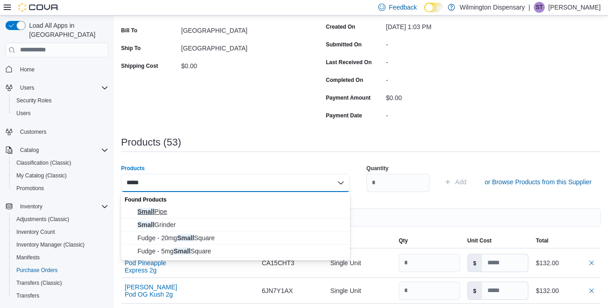
type input "*****"
click at [207, 210] on span "Small Pipe" at bounding box center [240, 211] width 207 height 9
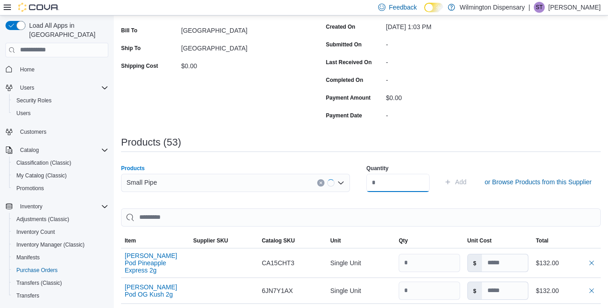
click at [386, 182] on input "number" at bounding box center [397, 183] width 63 height 18
type input "*"
click at [455, 183] on span "Add" at bounding box center [460, 181] width 11 height 9
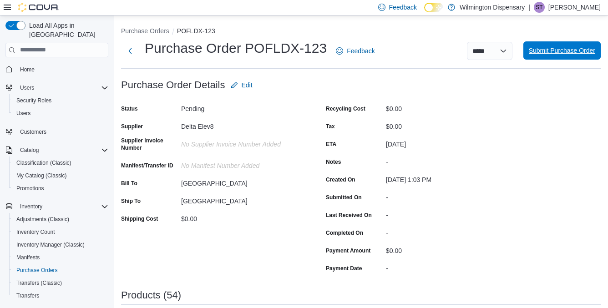
click at [552, 50] on span "Submit Purchase Order" at bounding box center [562, 50] width 66 height 9
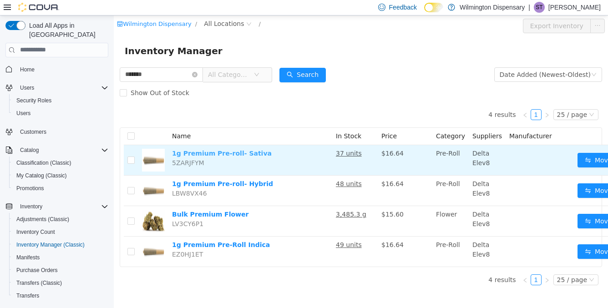
click at [217, 153] on link "1g Premium Pre-roll- Sativa" at bounding box center [222, 152] width 100 height 7
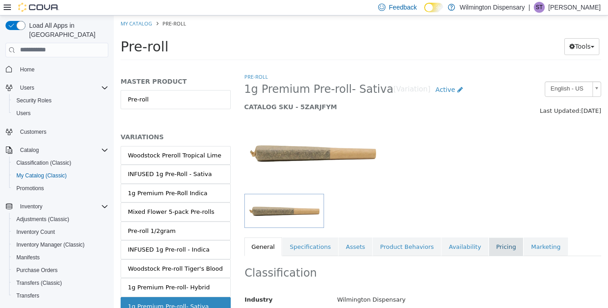
click at [491, 243] on link "Pricing" at bounding box center [506, 246] width 35 height 19
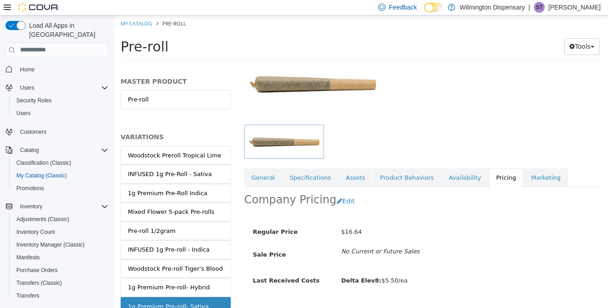
scroll to position [90, 0]
